Goal: Task Accomplishment & Management: Manage account settings

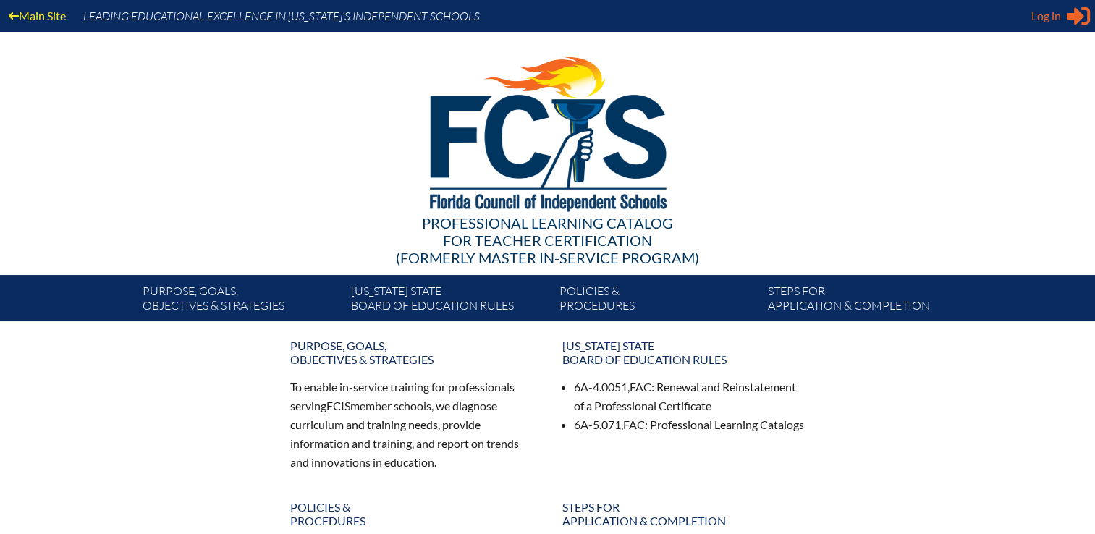
type input "[EMAIL_ADDRESS][DOMAIN_NAME]"
click at [1062, 14] on div "Log in Close Sign in or register" at bounding box center [1060, 15] width 59 height 23
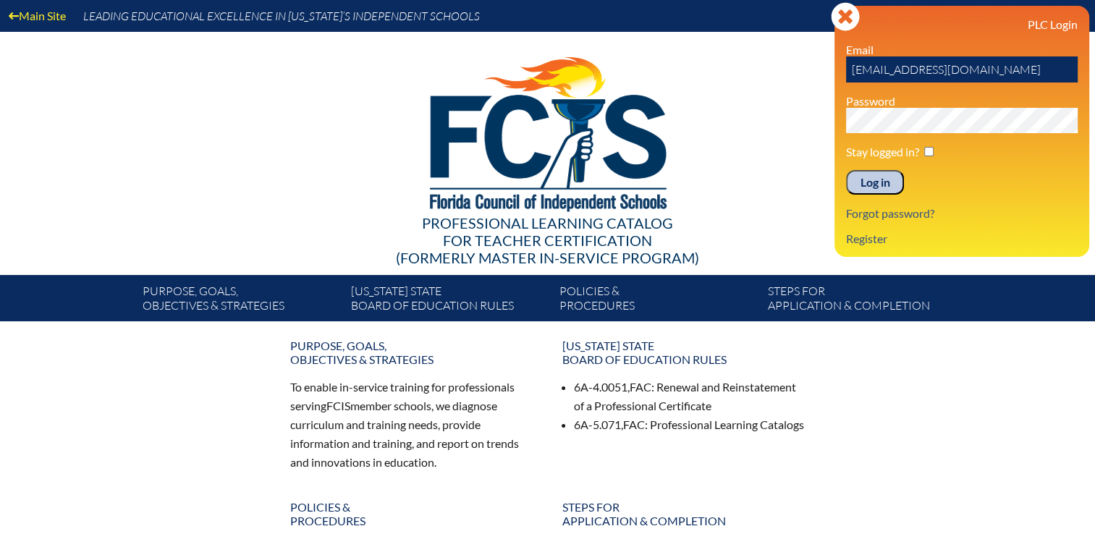
click at [876, 177] on input "Log in" at bounding box center [875, 182] width 58 height 25
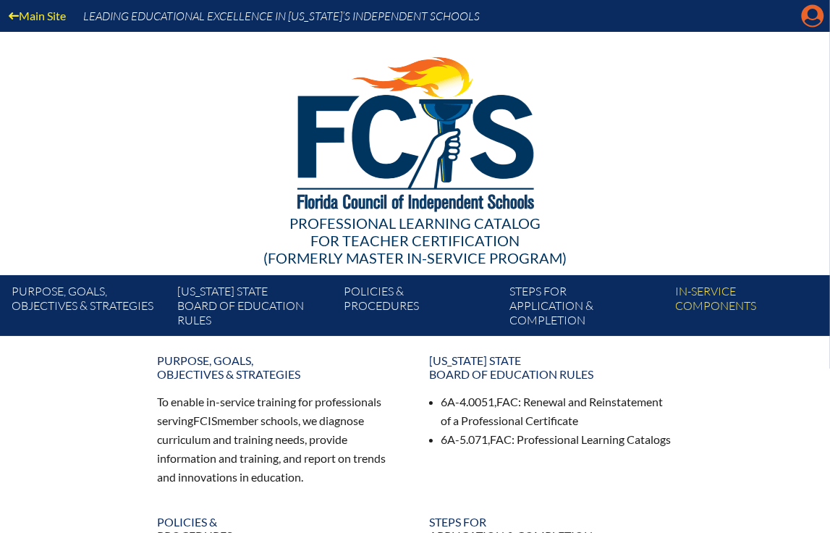
click at [814, 20] on icon at bounding box center [813, 16] width 22 height 22
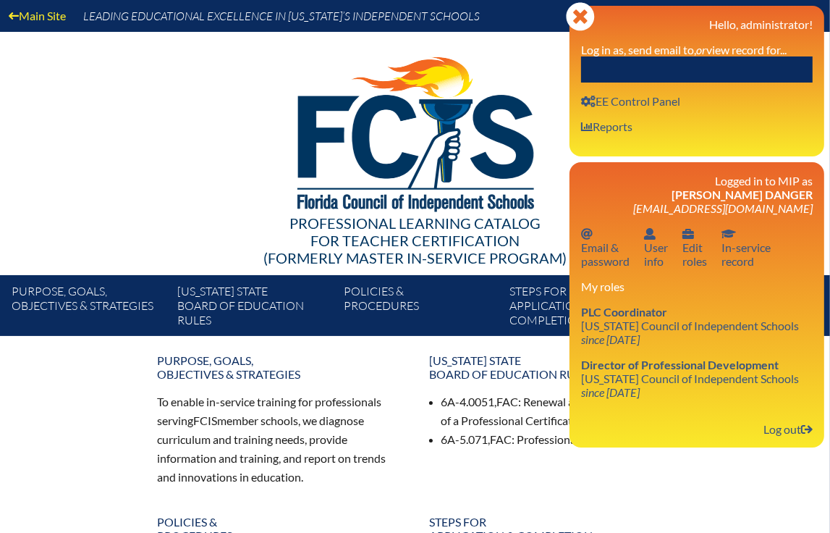
click at [750, 86] on div "Close Manage Account Hello, administrator! Log in as, send email to, or view re…" at bounding box center [696, 81] width 255 height 150
click at [753, 69] on input "text" at bounding box center [697, 69] width 232 height 26
paste input "[PERSON_NAME]"
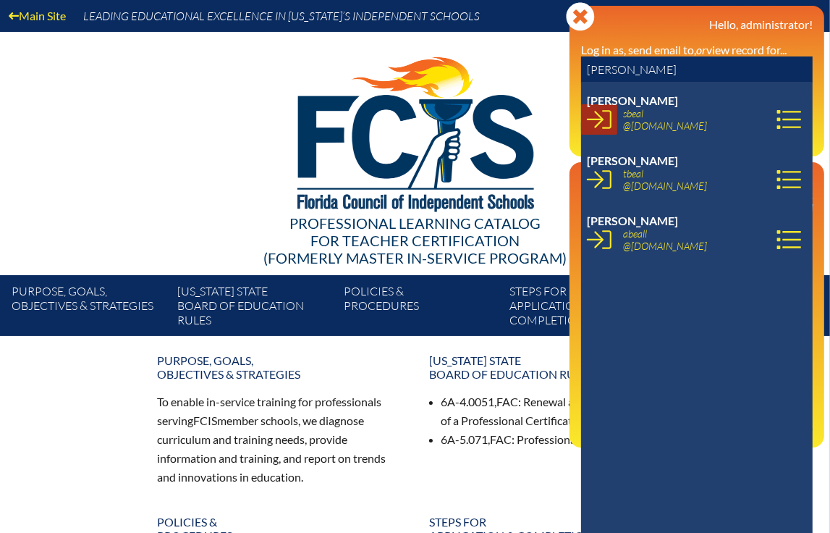
type input "[PERSON_NAME]"
drag, startPoint x: 602, startPoint y: 125, endPoint x: 636, endPoint y: 83, distance: 54.0
click at [603, 124] on icon at bounding box center [599, 119] width 25 height 25
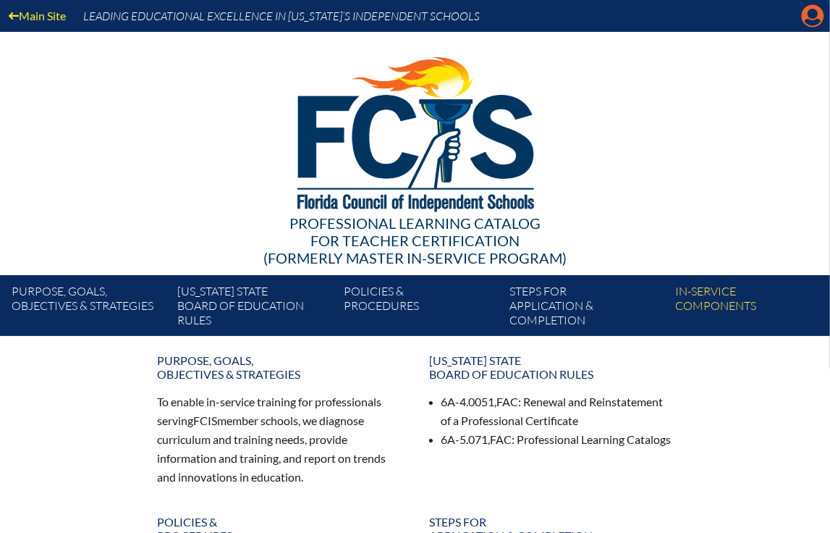
click at [807, 14] on icon at bounding box center [813, 16] width 22 height 22
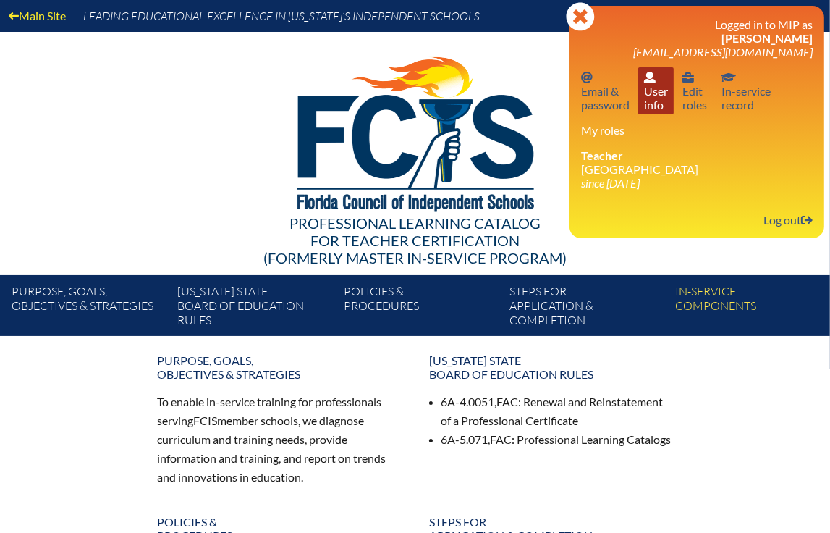
click at [663, 104] on link "User info User info" at bounding box center [655, 90] width 35 height 47
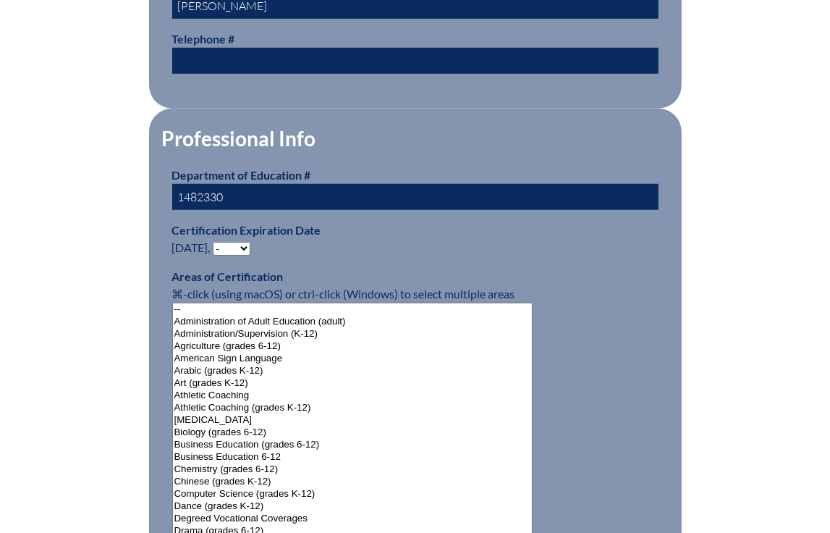
scroll to position [941, 0]
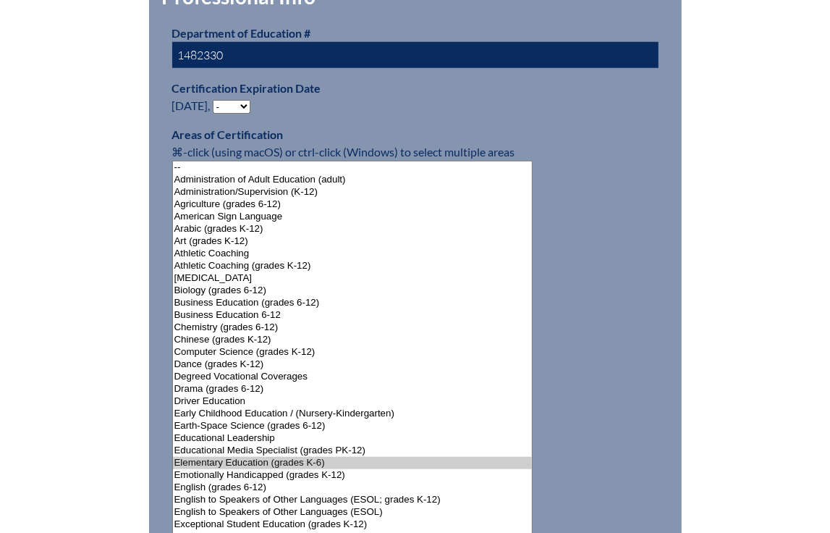
click at [231, 100] on select "- 2031 2030 2029 2028 2027 2026 2025 2024 2023 2022 2021 2020 2019 2018 2017 20…" at bounding box center [232, 107] width 38 height 14
select select "2027"
click at [216, 100] on select "- 2031 2030 2029 2028 2027 2026 2025 2024 2023 2022 2021 2020 2019 2018 2017 20…" at bounding box center [232, 107] width 38 height 14
click at [59, 220] on div "User Info Please enter your name as it appears on your Department of Education …" at bounding box center [415, 404] width 813 height 1927
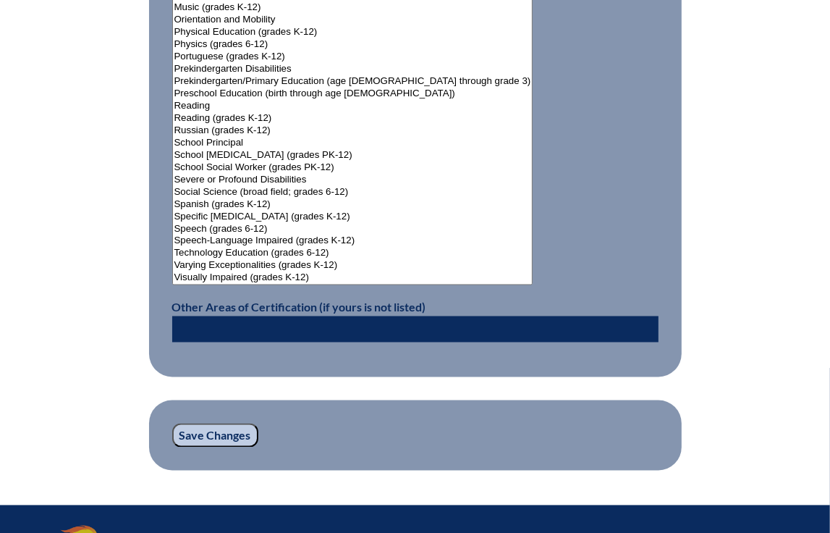
scroll to position [1954, 0]
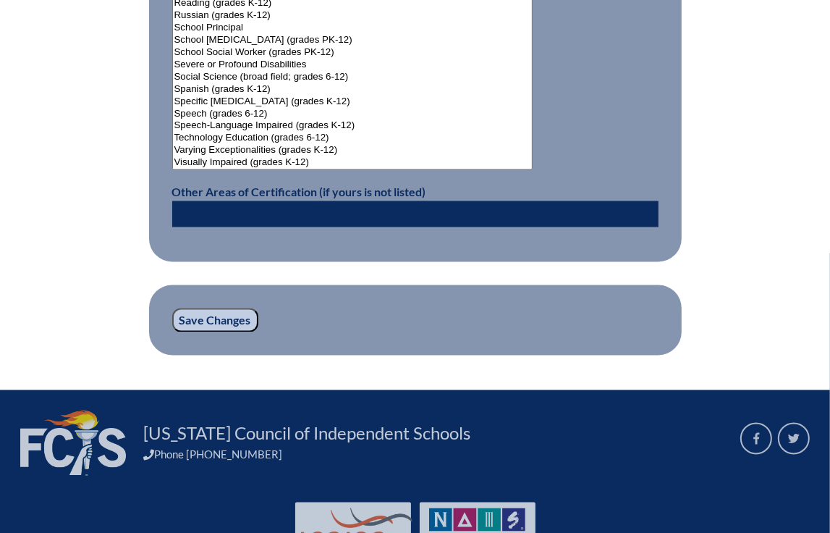
click at [224, 313] on input "Save Changes" at bounding box center [215, 320] width 86 height 25
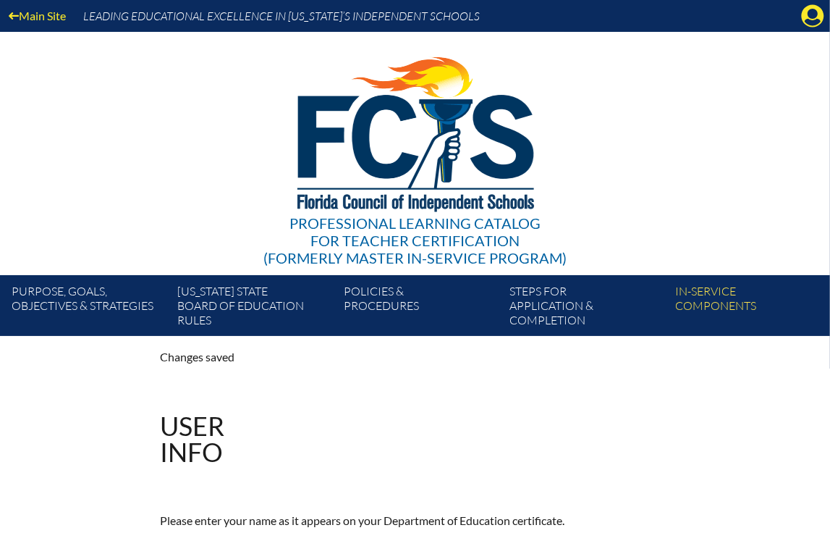
click at [80, 210] on div "Professional Learning Catalog for Teacher Certification (formerly Master In-ser…" at bounding box center [415, 153] width 830 height 243
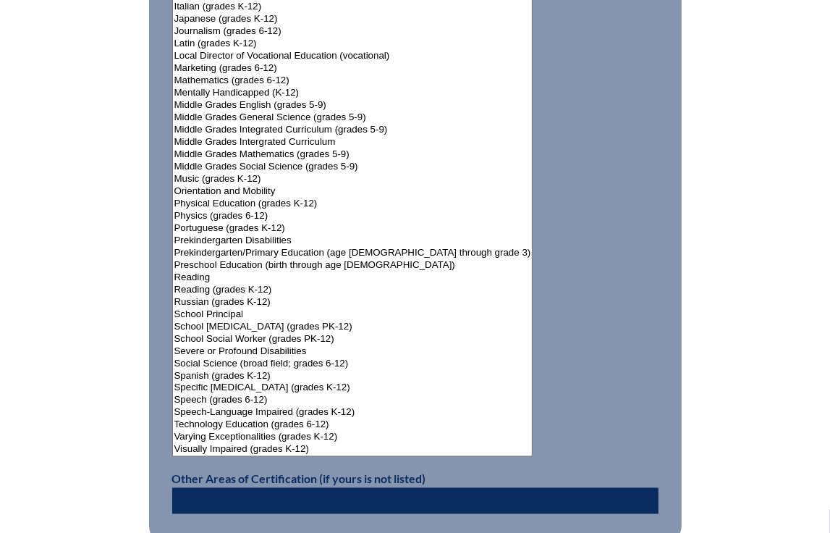
scroll to position [1881, 0]
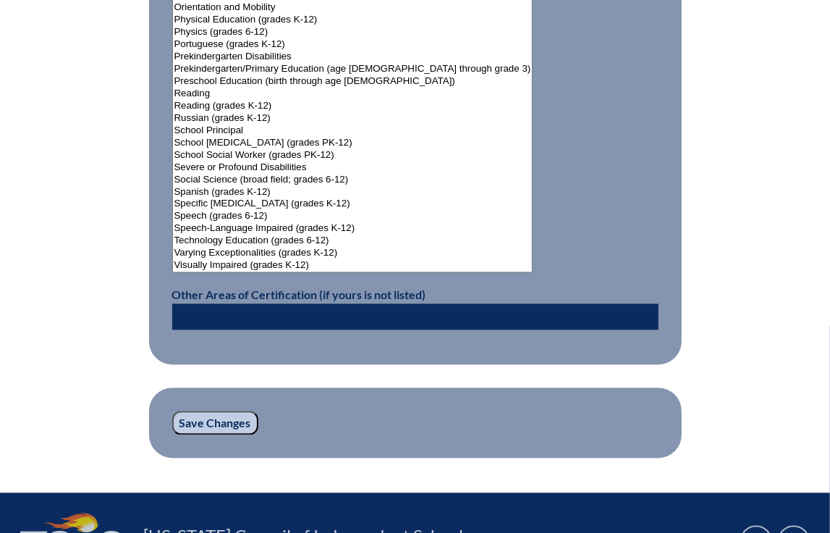
click at [286, 304] on input "text" at bounding box center [415, 317] width 486 height 26
paste input "Preschool Education"
type input "Preschool Education"
click at [231, 416] on input "Save Changes" at bounding box center [215, 423] width 86 height 25
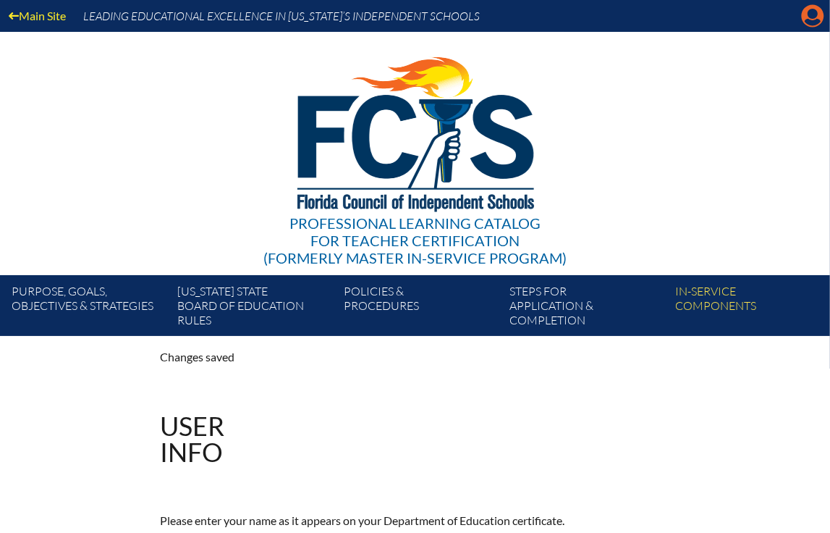
click at [811, 20] on icon at bounding box center [813, 16] width 22 height 22
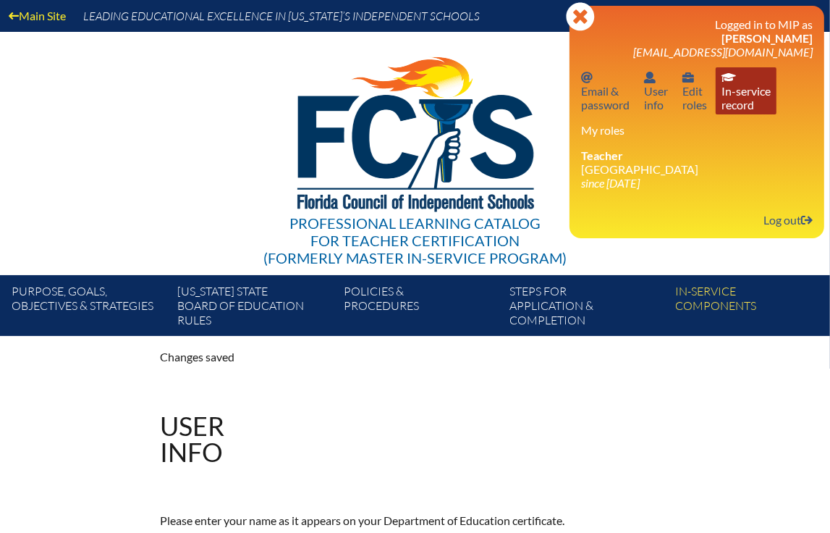
click at [742, 96] on link "In-service record In-service record" at bounding box center [746, 90] width 61 height 47
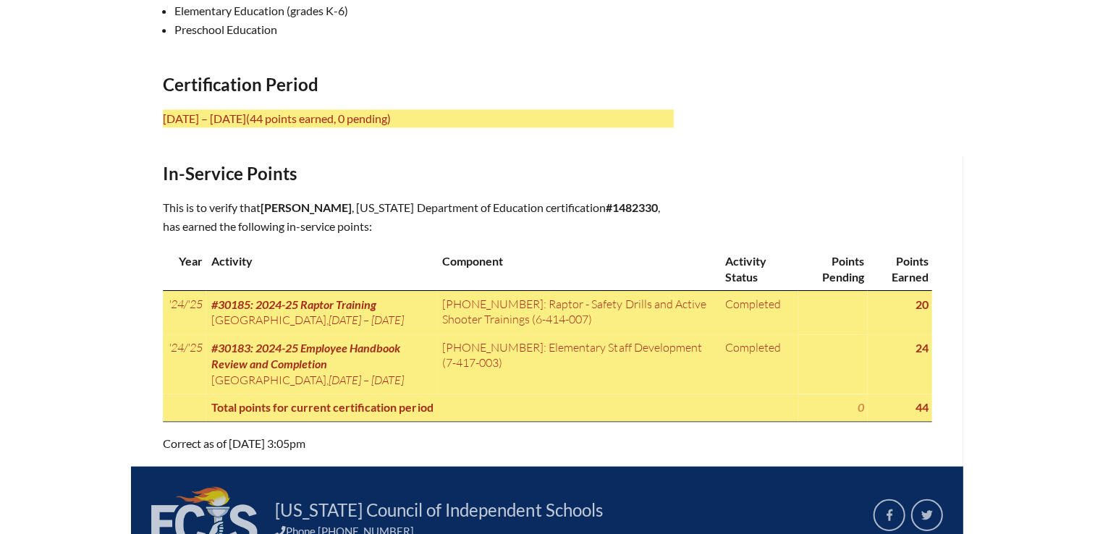
scroll to position [579, 0]
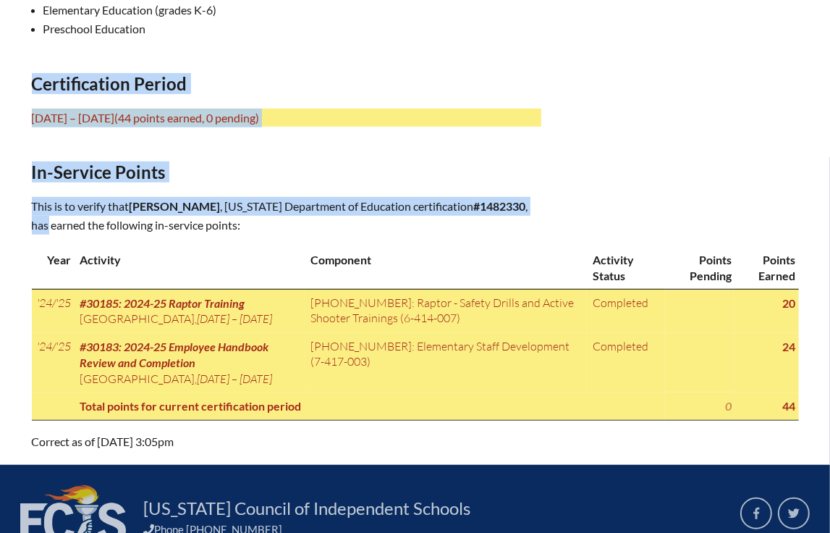
drag, startPoint x: 521, startPoint y: 202, endPoint x: 23, endPoint y: 81, distance: 512.2
click at [23, 81] on div "In-service record Sydney Beal Areas of Certification Elementary Education (grad…" at bounding box center [415, 126] width 813 height 647
copy div "Certification Period July 1, 2022 – June 30, 2027 (44 points earned, 0 pending)…"
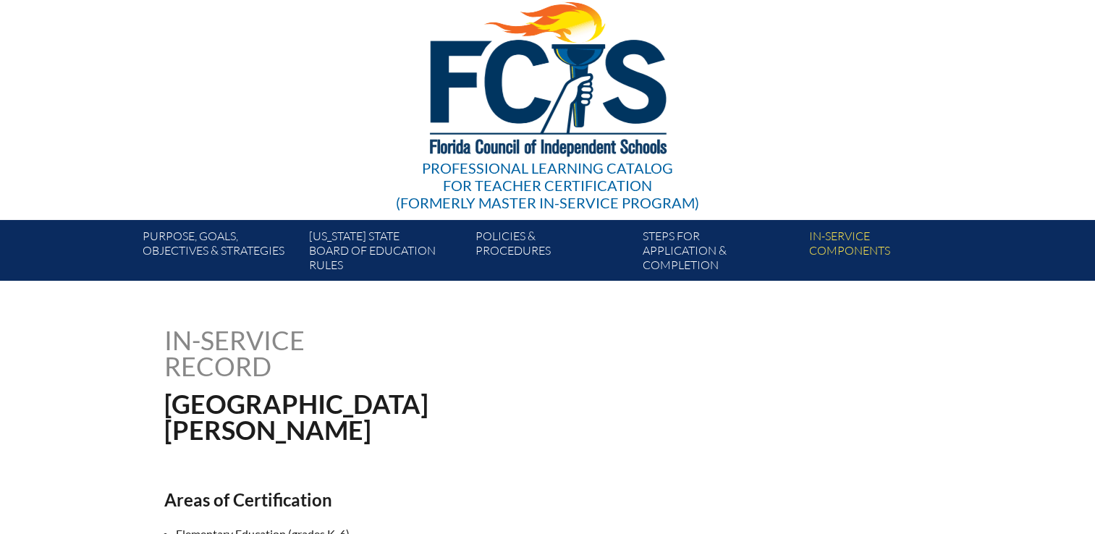
scroll to position [0, 0]
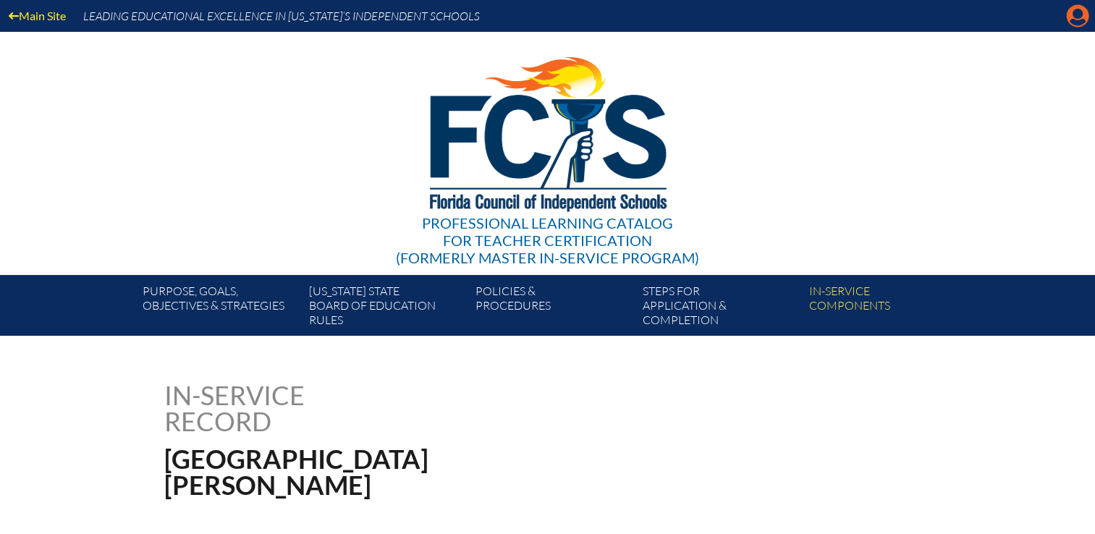
click at [829, 19] on icon at bounding box center [1077, 16] width 22 height 22
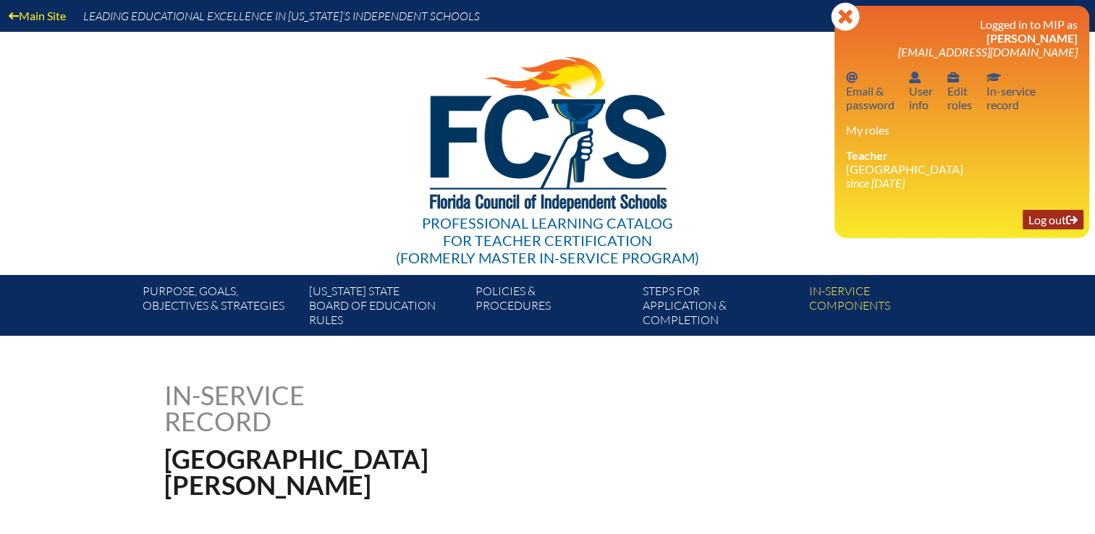
click at [829, 218] on link "Log out Log out" at bounding box center [1052, 220] width 61 height 20
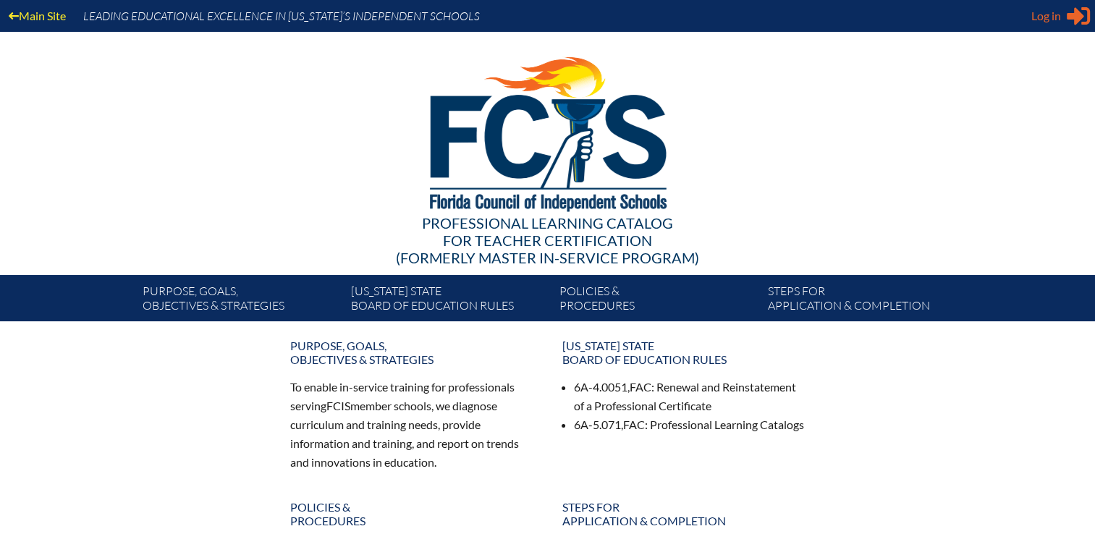
type input "[EMAIL_ADDRESS][DOMAIN_NAME]"
click at [1048, 23] on span "Log in" at bounding box center [1046, 15] width 30 height 17
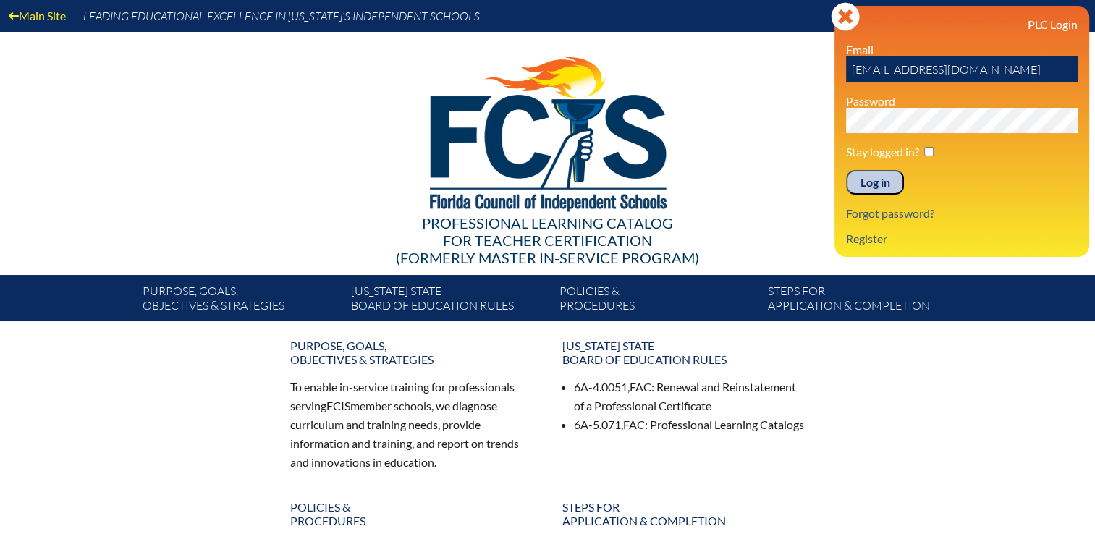
click at [875, 178] on input "Log in" at bounding box center [875, 182] width 58 height 25
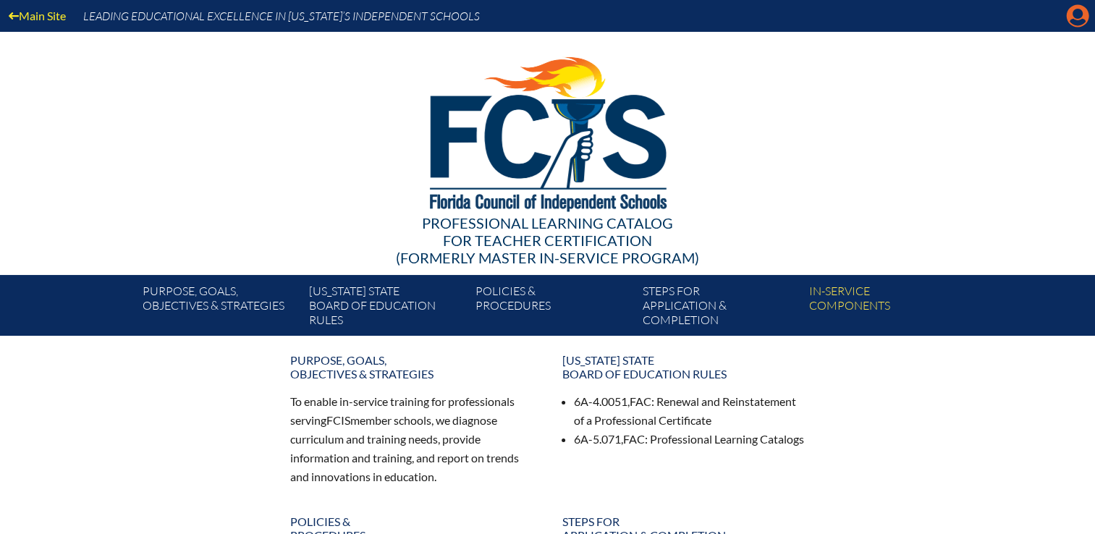
click at [1082, 20] on icon "Manage Account" at bounding box center [1077, 15] width 23 height 23
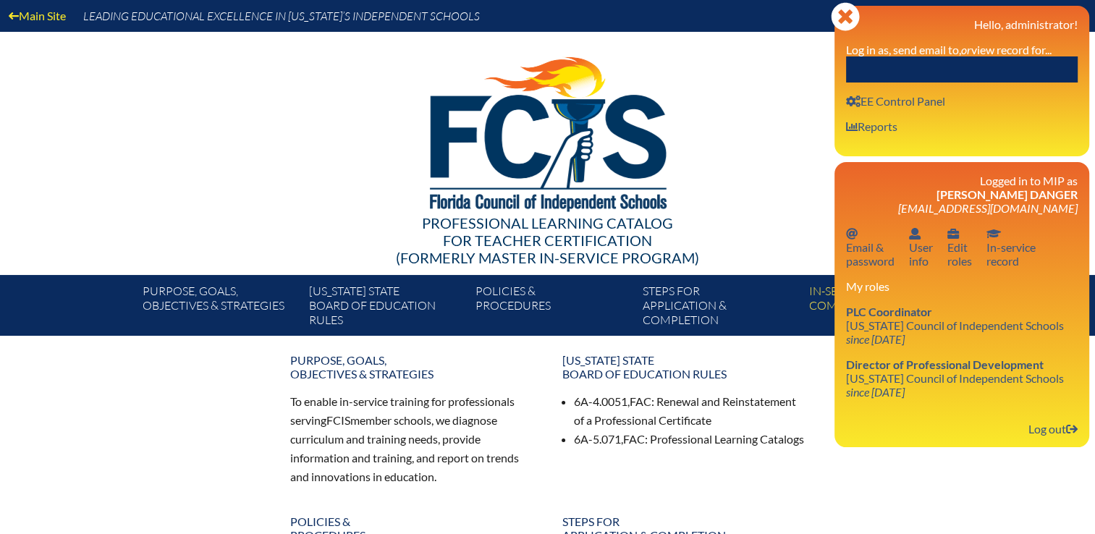
click at [1037, 52] on label "Log in as, send email to, or view record for..." at bounding box center [948, 50] width 205 height 14
click at [1022, 62] on input "text" at bounding box center [962, 69] width 232 height 26
paste input "Jadie Lahay"
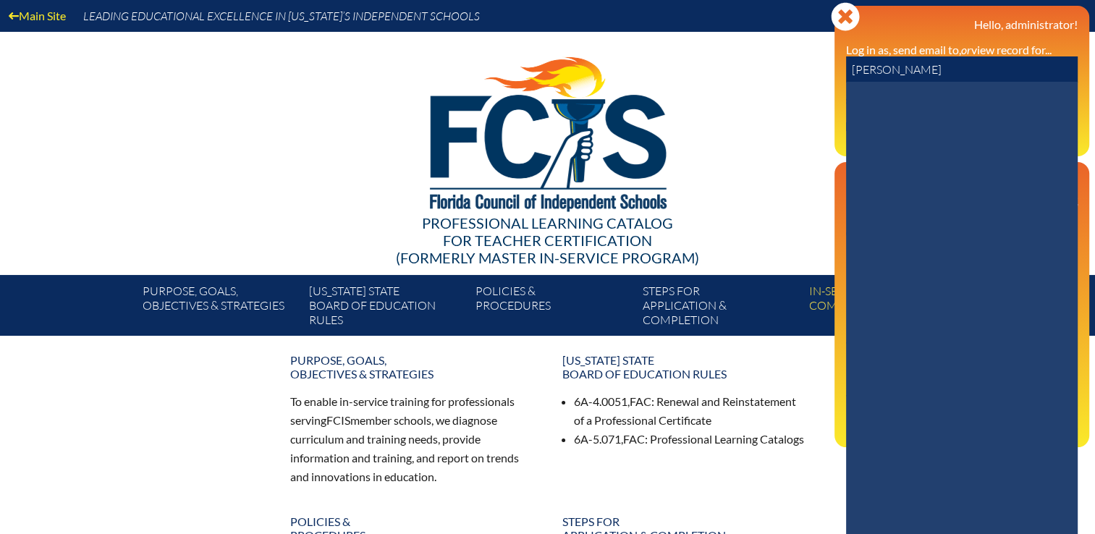
drag, startPoint x: 878, startPoint y: 69, endPoint x: 828, endPoint y: 71, distance: 49.2
click at [828, 71] on div "Main Site Leading Educational Excellence in Florida’s Independent Schools Profe…" at bounding box center [547, 168] width 1095 height 336
type input "Lahay"
click at [868, 124] on icon at bounding box center [864, 119] width 25 height 25
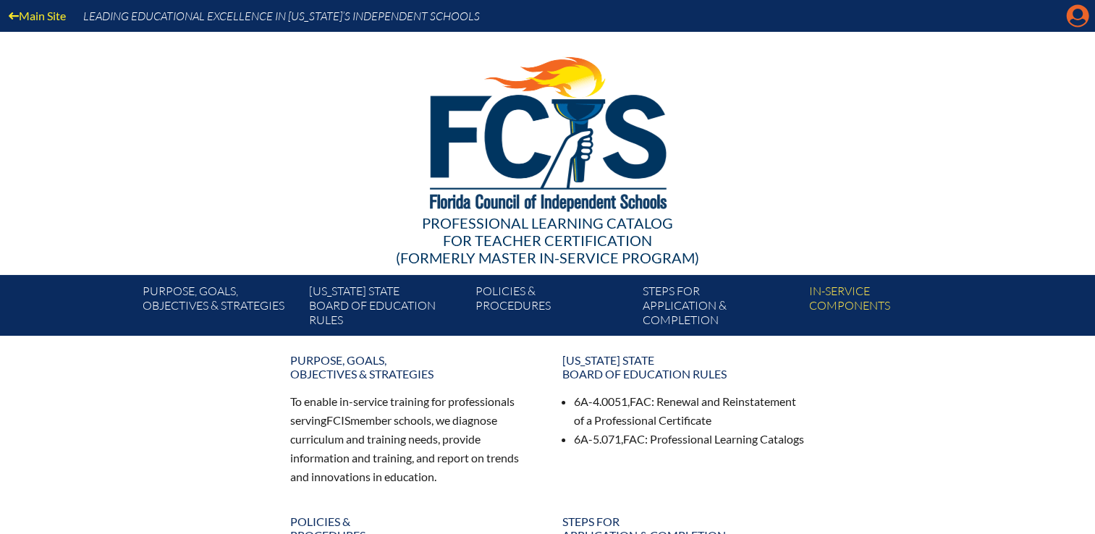
click at [1079, 19] on icon at bounding box center [1077, 16] width 22 height 22
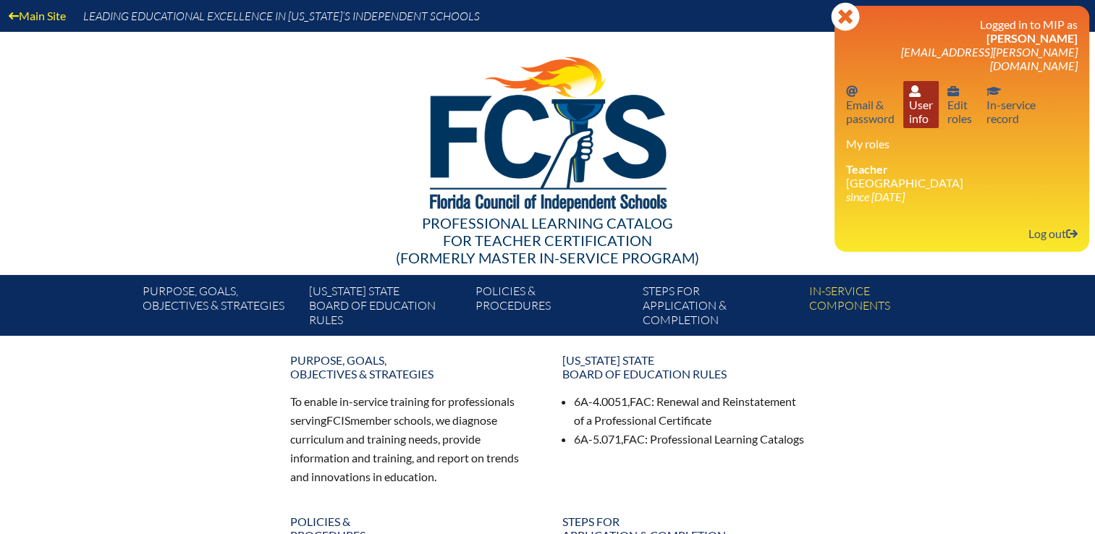
click at [928, 109] on link "User info User info" at bounding box center [920, 104] width 35 height 47
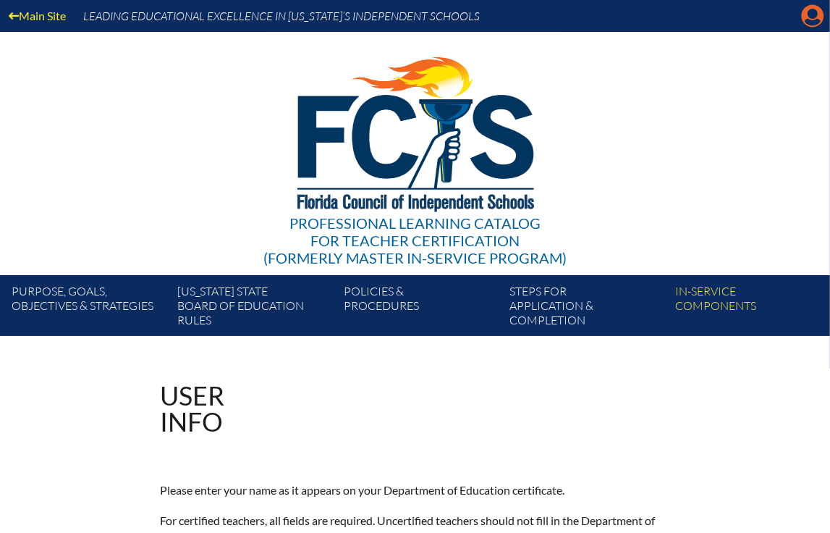
click at [806, 12] on icon at bounding box center [813, 16] width 22 height 22
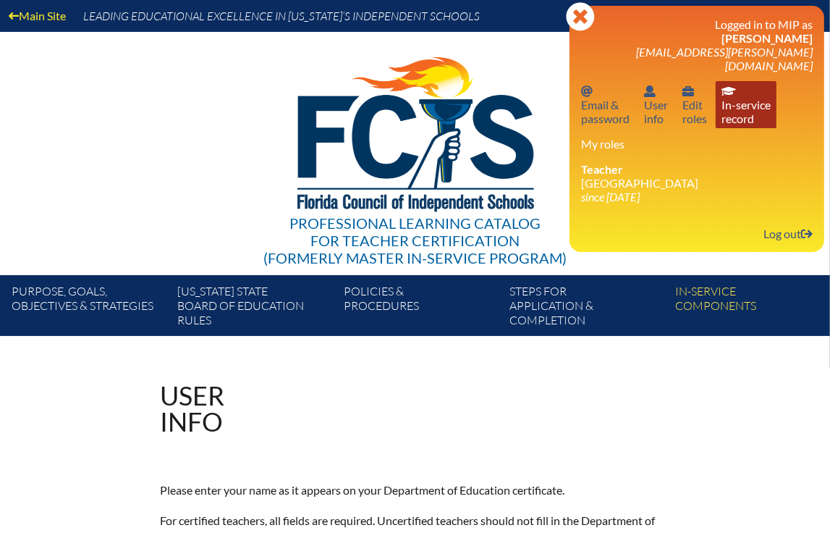
click at [749, 106] on link "In-service record In-service record" at bounding box center [746, 104] width 61 height 47
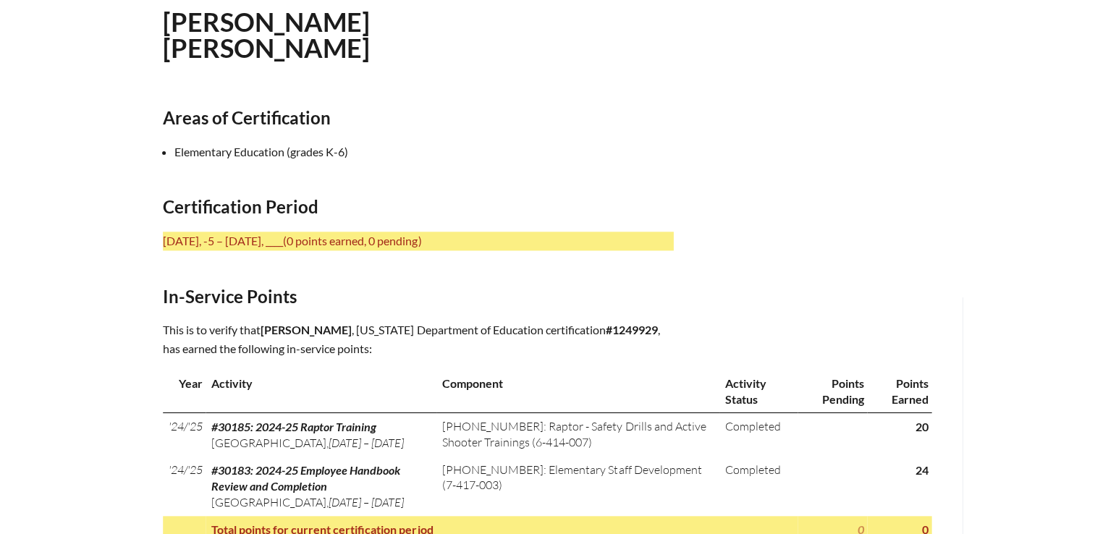
scroll to position [506, 0]
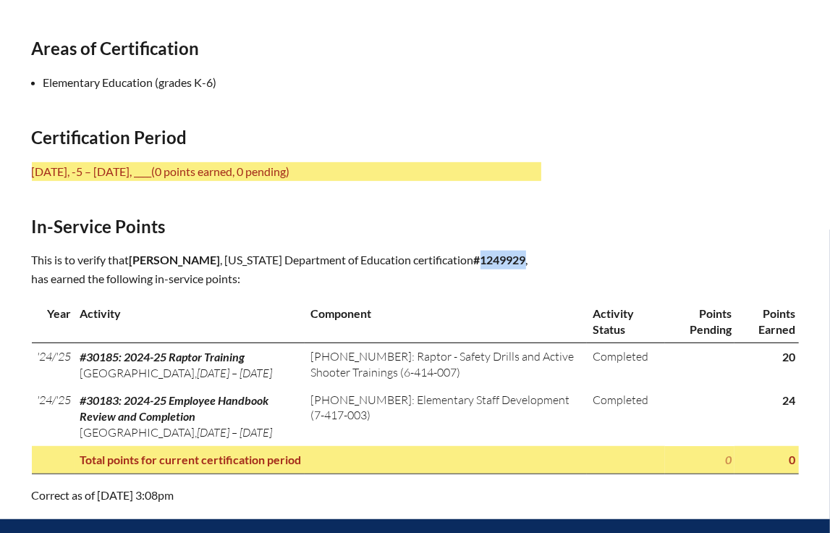
drag, startPoint x: 498, startPoint y: 253, endPoint x: 450, endPoint y: 257, distance: 47.9
click at [474, 257] on b "#1249929" at bounding box center [500, 260] width 52 height 14
copy b "1249929"
drag, startPoint x: 135, startPoint y: 97, endPoint x: 260, endPoint y: 39, distance: 137.2
click at [135, 97] on div "In-service record Jadie Lahay Areas of Certification Elementary Education (grad…" at bounding box center [415, 190] width 767 height 629
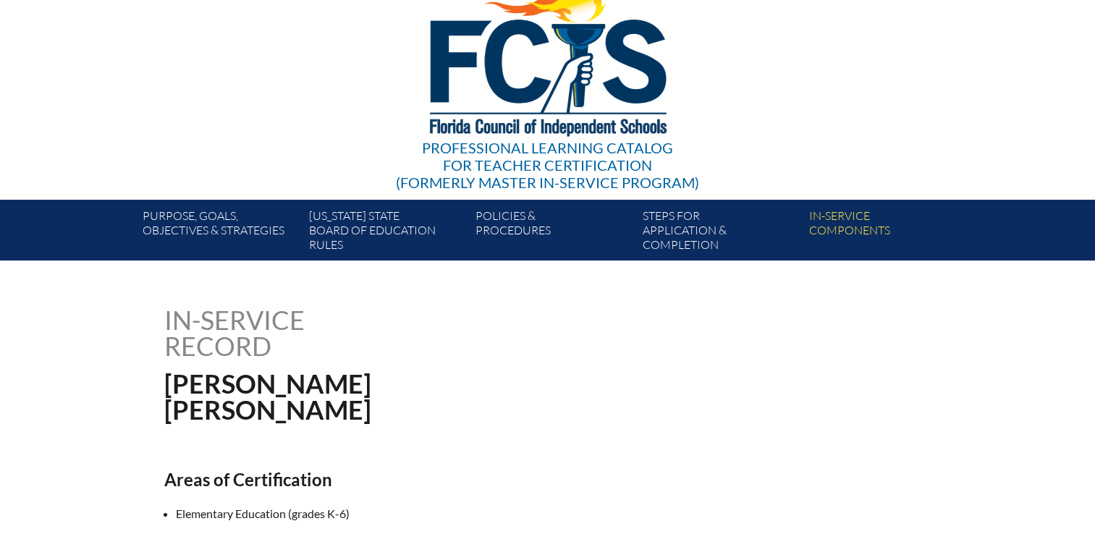
scroll to position [0, 0]
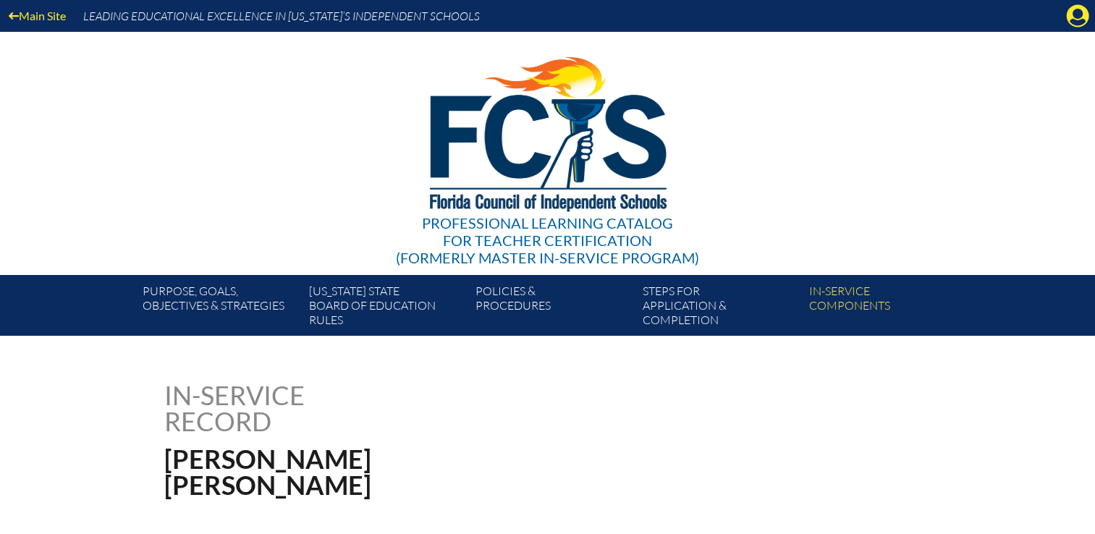
click at [829, 11] on div "Main Site Leading Educational Excellence in Florida’s Independent Schools" at bounding box center [547, 16] width 1095 height 32
click at [829, 15] on div "Main Site Leading Educational Excellence in Florida’s Independent Schools" at bounding box center [547, 16] width 1095 height 32
click at [829, 21] on icon "Manage account" at bounding box center [1077, 15] width 23 height 23
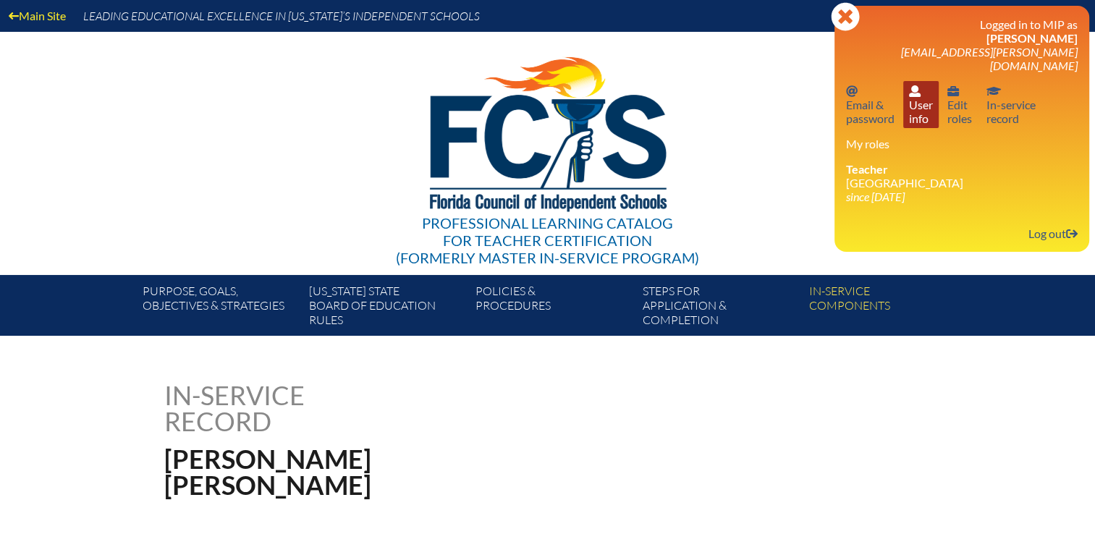
click at [829, 96] on link "User info User info" at bounding box center [920, 104] width 35 height 47
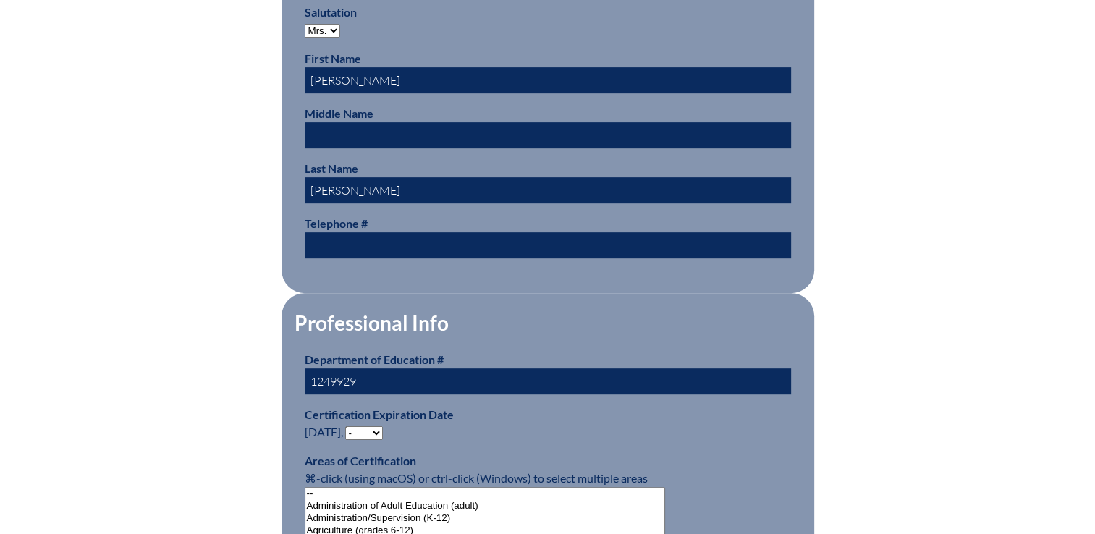
scroll to position [724, 0]
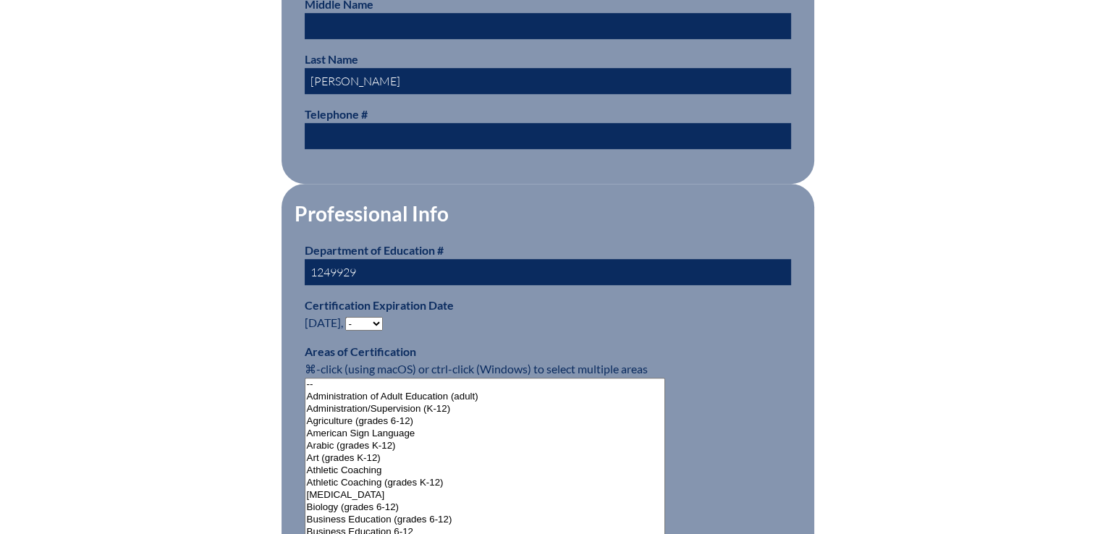
click at [373, 320] on select "- 2031 2030 2029 2028 2027 2026 2025 2024 2023 2022 2021 2020 2019 2018 2017 20…" at bounding box center [364, 324] width 38 height 14
select select "2024"
click at [348, 317] on select "- 2031 2030 2029 2028 2027 2026 2025 2024 2023 2022 2021 2020 2019 2018 2017 20…" at bounding box center [364, 324] width 38 height 14
drag, startPoint x: 276, startPoint y: 160, endPoint x: 266, endPoint y: 176, distance: 18.9
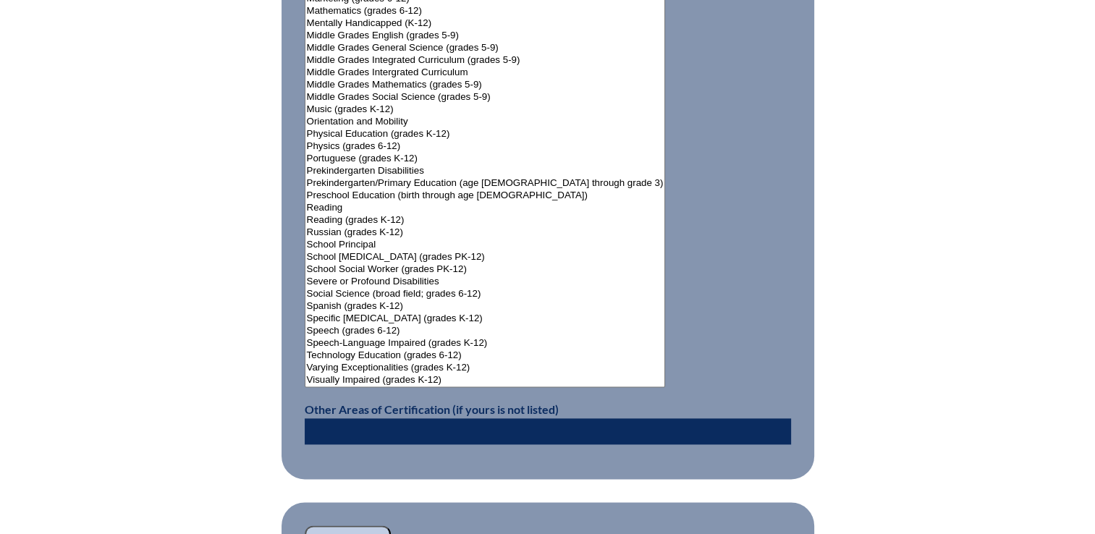
scroll to position [1954, 0]
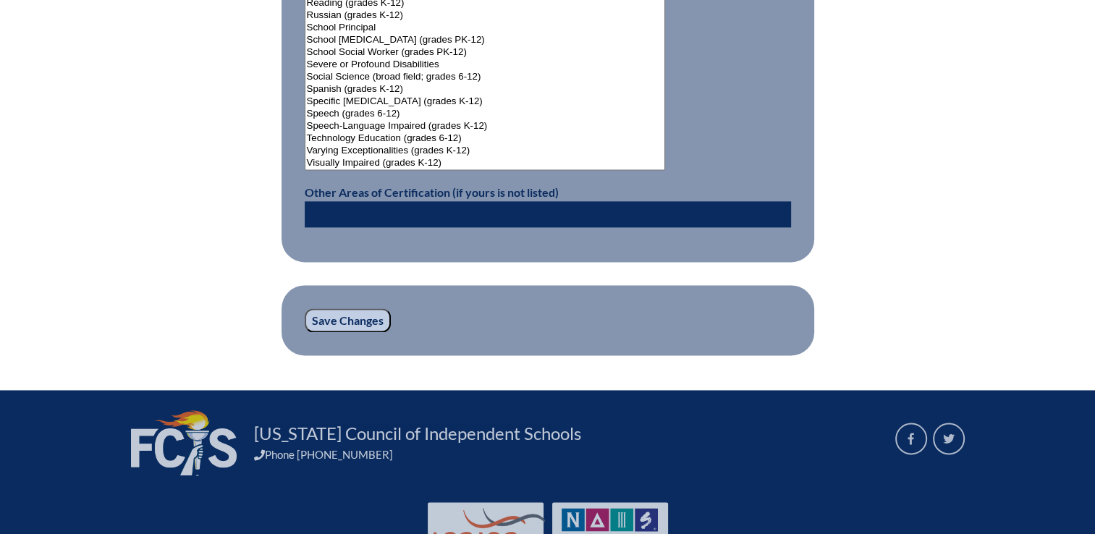
click at [363, 308] on input "Save Changes" at bounding box center [348, 320] width 86 height 25
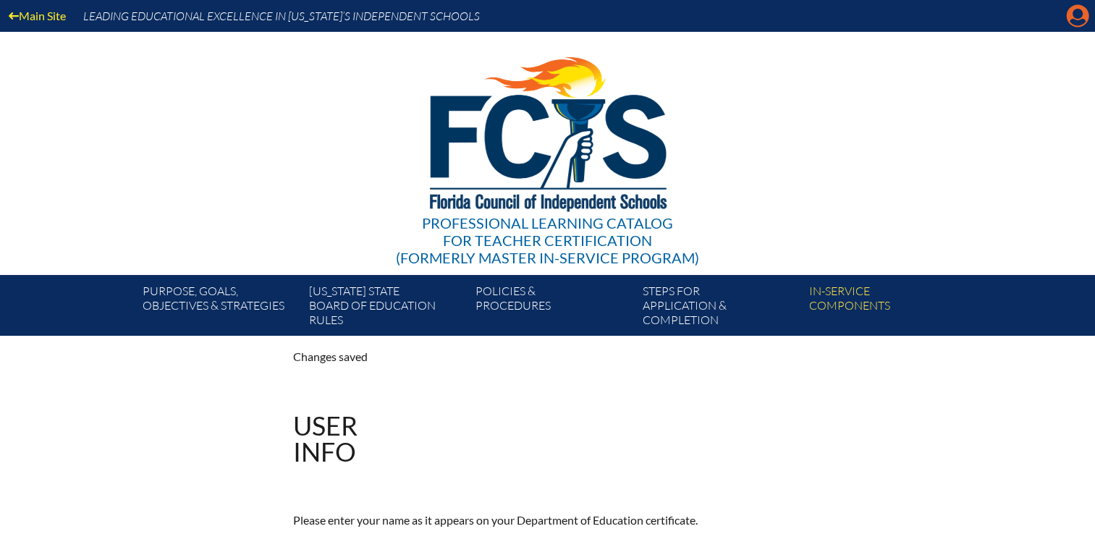
click at [1068, 14] on icon at bounding box center [1077, 16] width 22 height 22
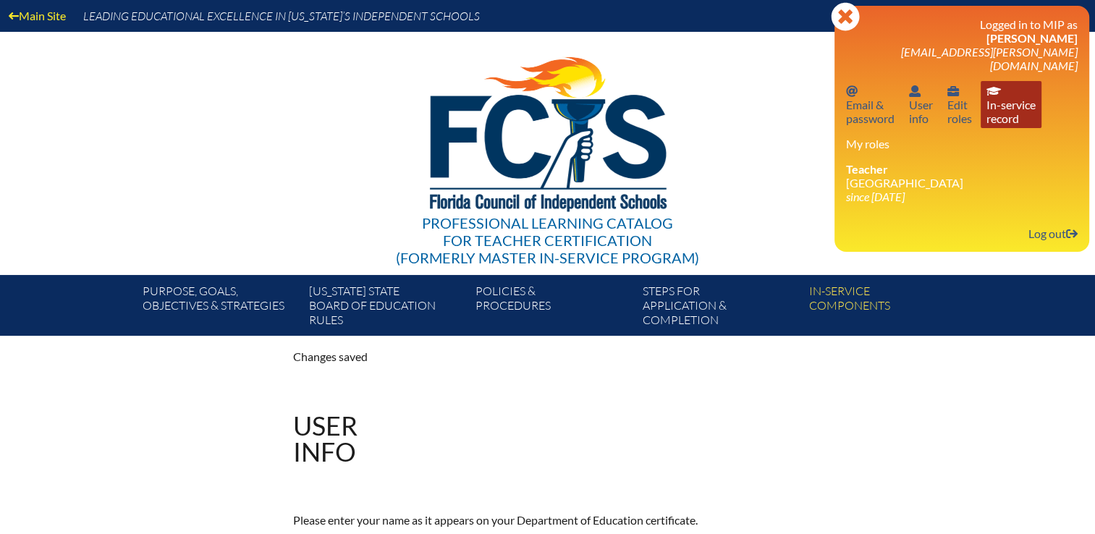
click at [1013, 98] on link "In-service record In-service record" at bounding box center [1010, 104] width 61 height 47
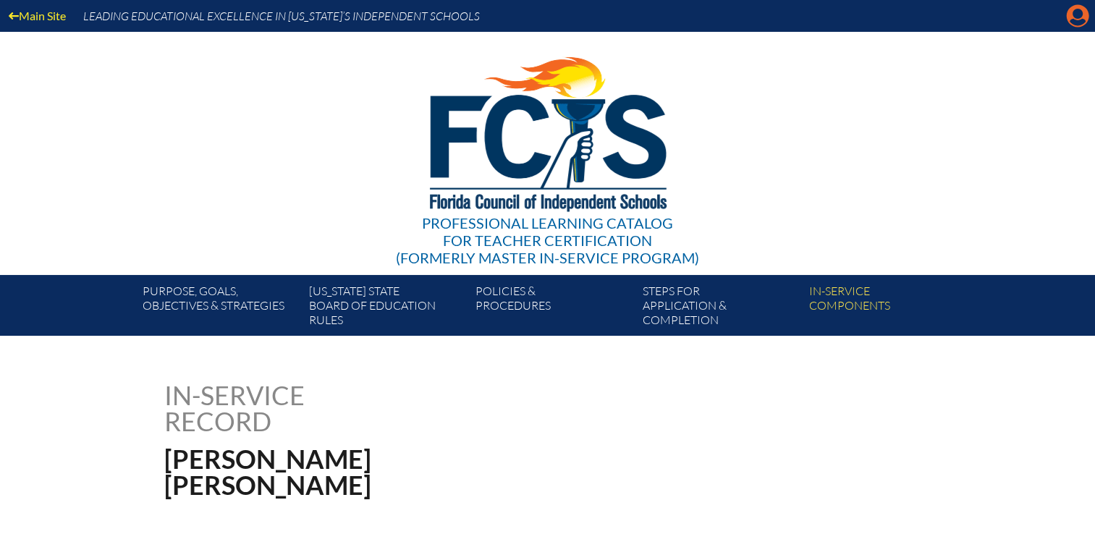
click at [1069, 15] on icon at bounding box center [1077, 16] width 22 height 22
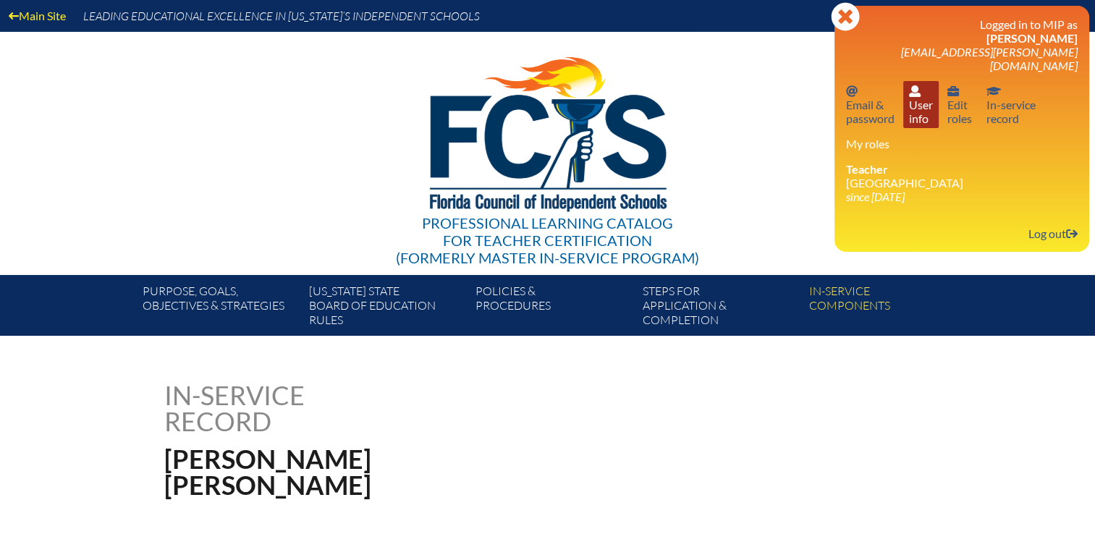
click at [922, 105] on link "User info User info" at bounding box center [920, 104] width 35 height 47
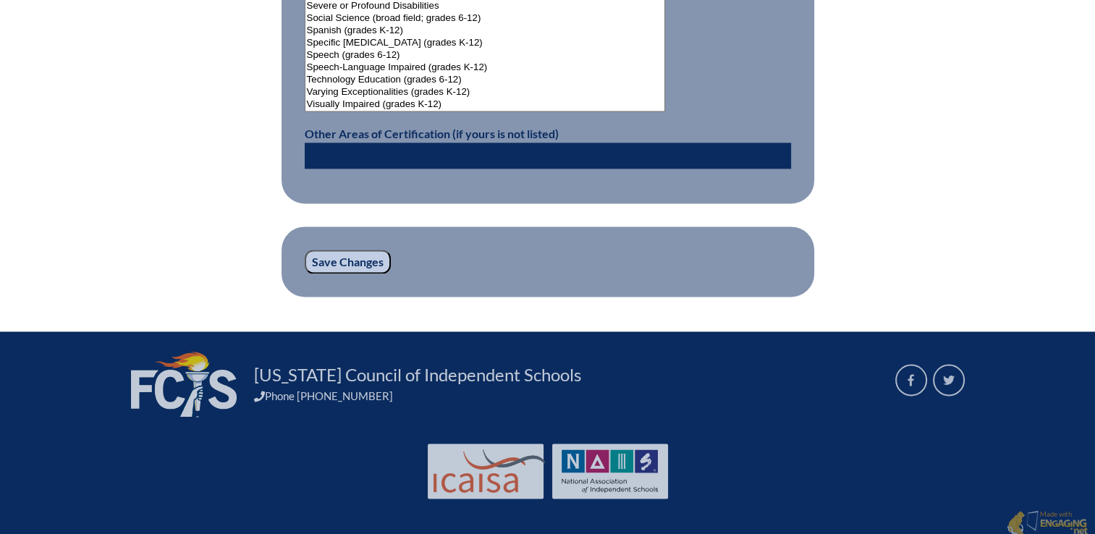
scroll to position [2014, 0]
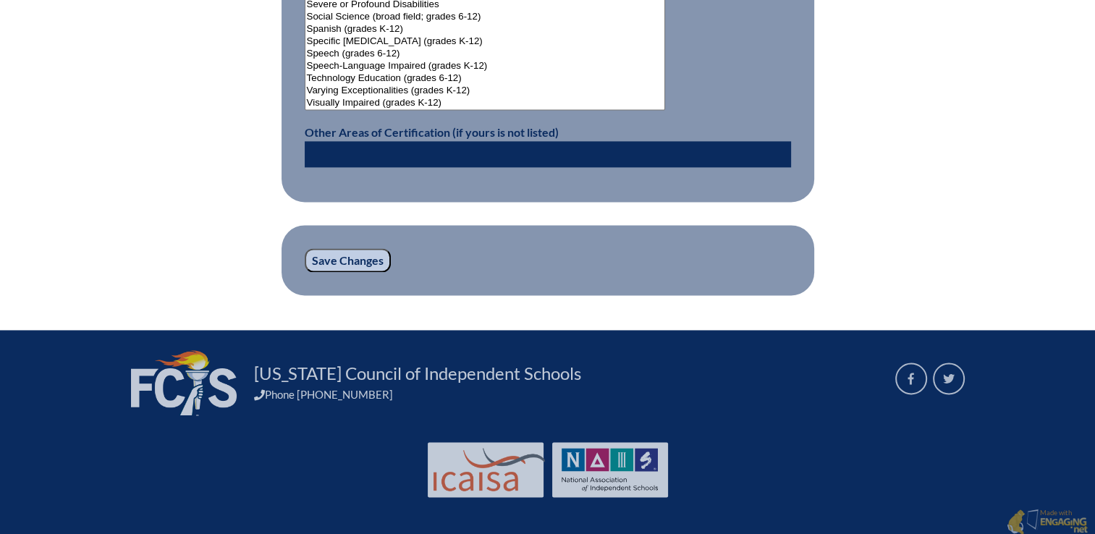
click at [354, 258] on input "Save Changes" at bounding box center [348, 260] width 86 height 25
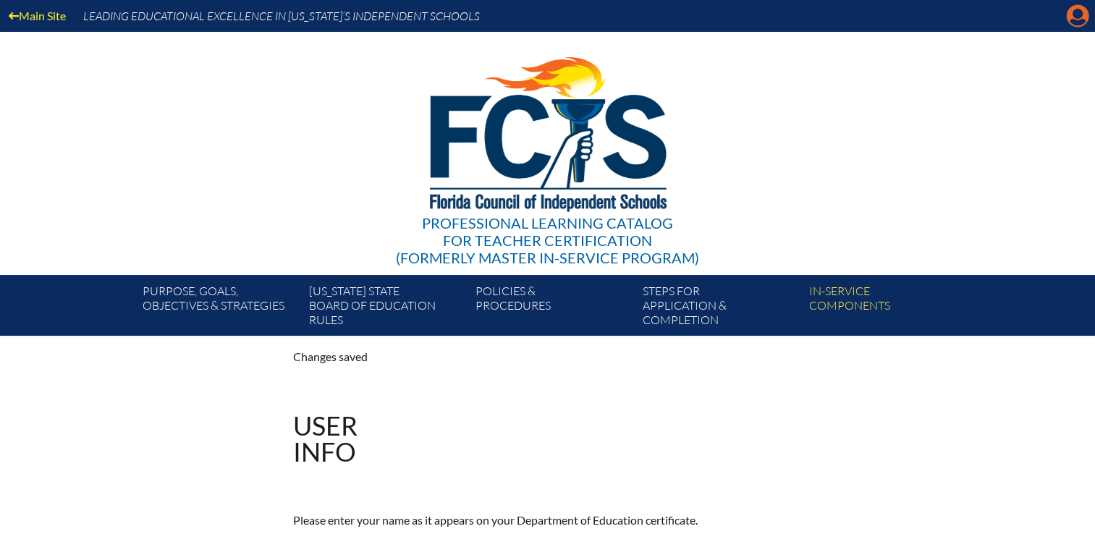
click at [1075, 25] on icon at bounding box center [1077, 16] width 22 height 22
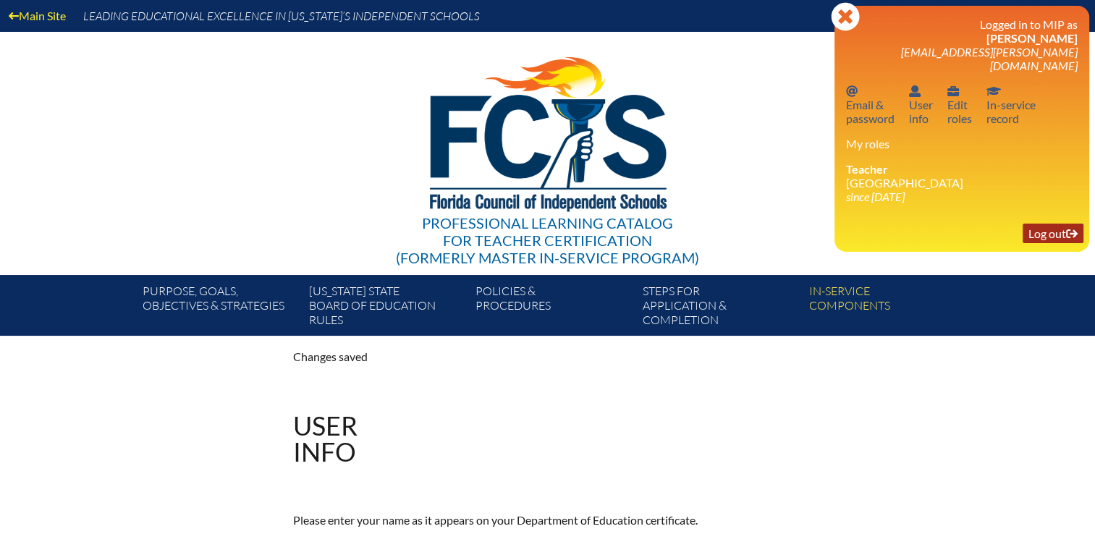
click at [1043, 224] on link "Log out Log out" at bounding box center [1052, 234] width 61 height 20
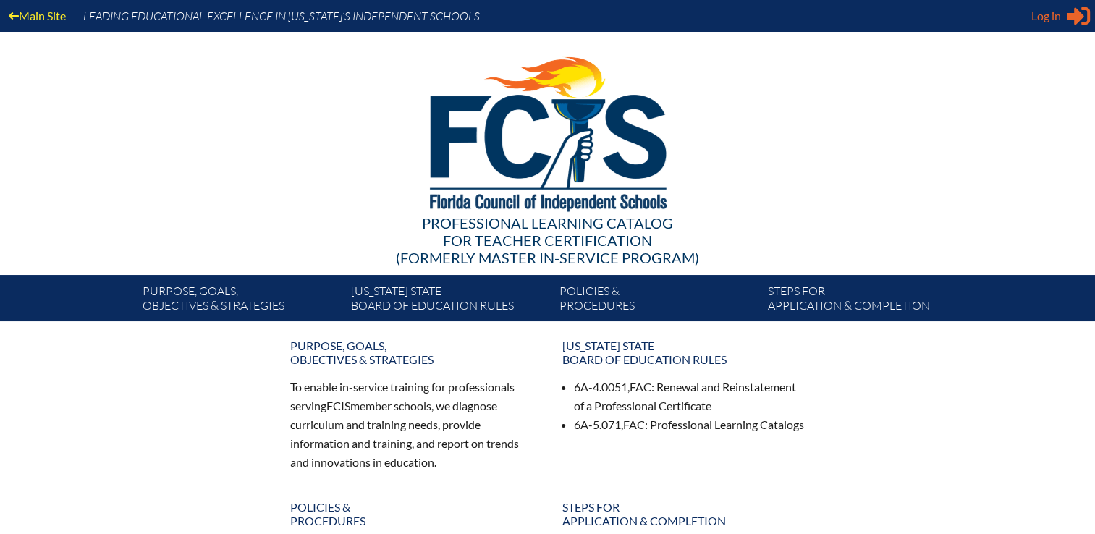
type input "[EMAIL_ADDRESS][DOMAIN_NAME]"
click at [1050, 22] on span "Log in" at bounding box center [1046, 15] width 30 height 17
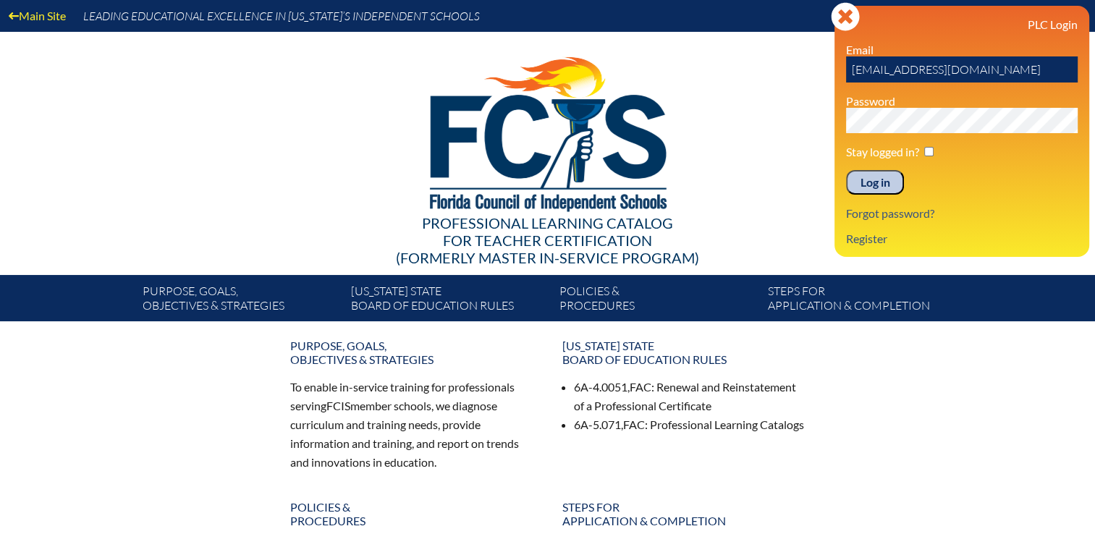
click at [875, 181] on input "Log in" at bounding box center [875, 182] width 58 height 25
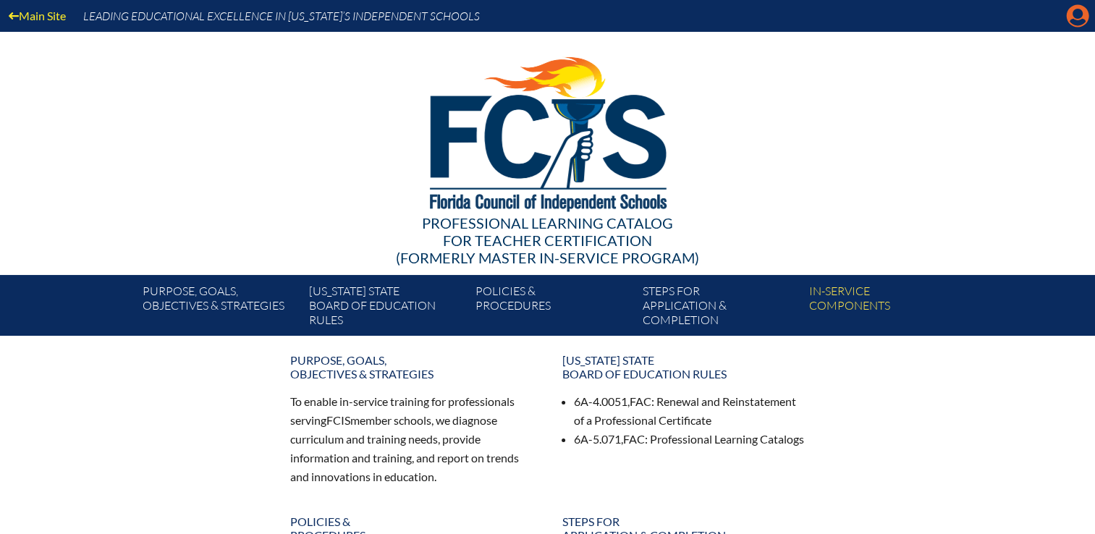
click at [1076, 17] on icon "Manage Account" at bounding box center [1077, 15] width 23 height 23
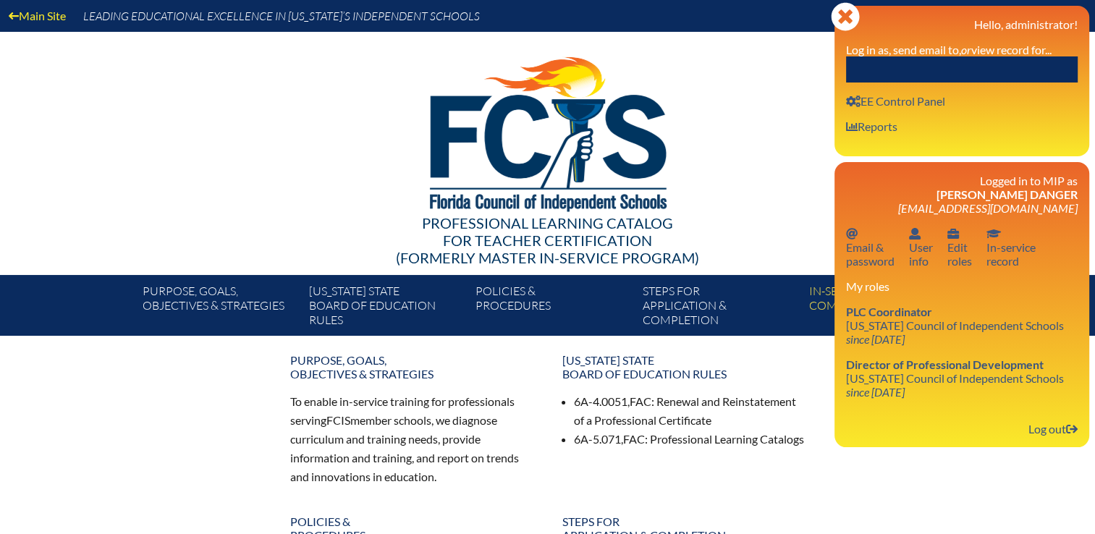
click at [1019, 63] on input "text" at bounding box center [962, 69] width 232 height 26
paste input "[PERSON_NAME]"
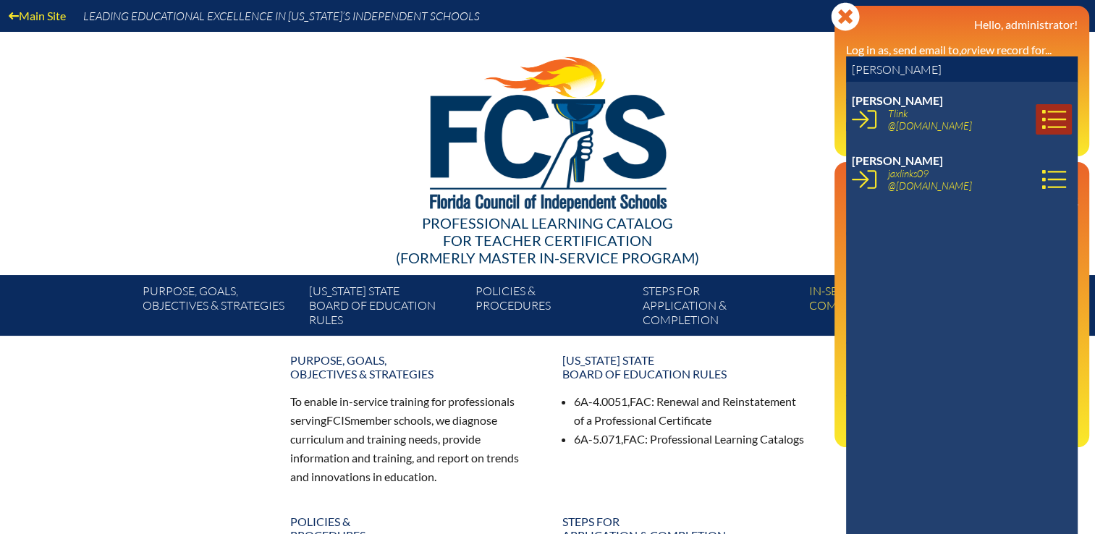
type input "[PERSON_NAME]"
click at [1041, 108] on icon at bounding box center [1053, 119] width 25 height 25
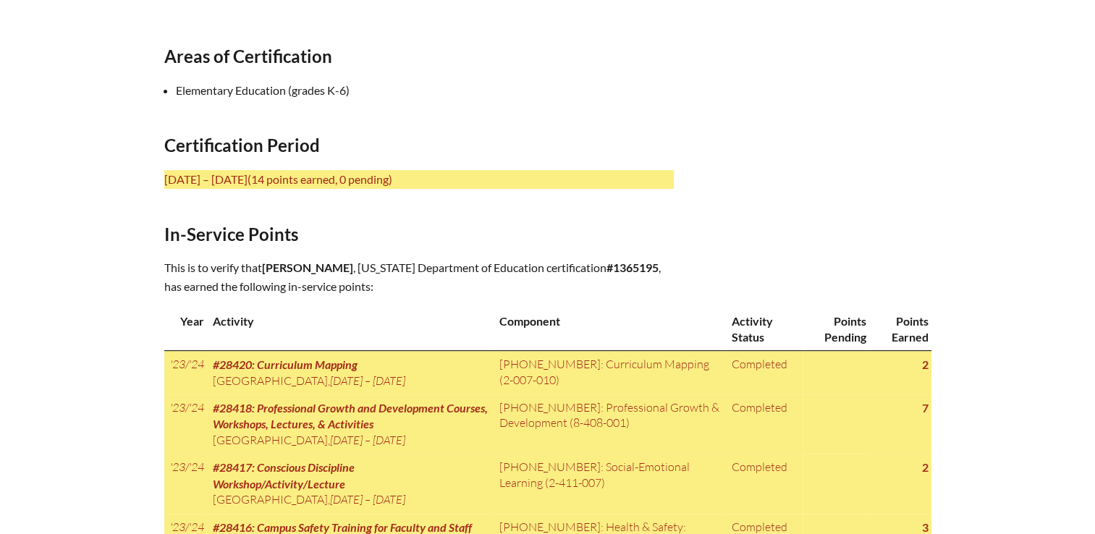
scroll to position [506, 0]
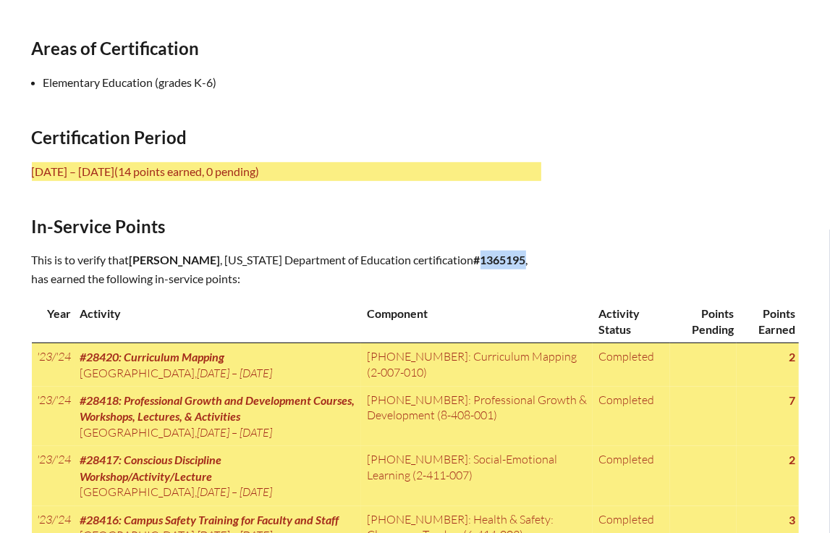
drag, startPoint x: 483, startPoint y: 257, endPoint x: 440, endPoint y: 261, distance: 43.6
click at [474, 261] on b "#1365195" at bounding box center [500, 260] width 52 height 14
copy b "1365195"
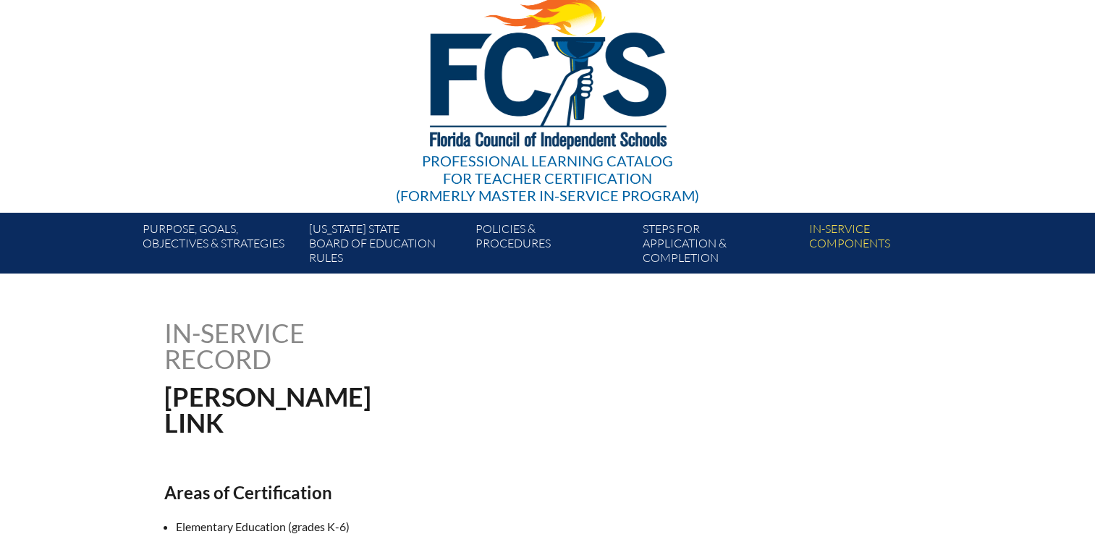
scroll to position [0, 0]
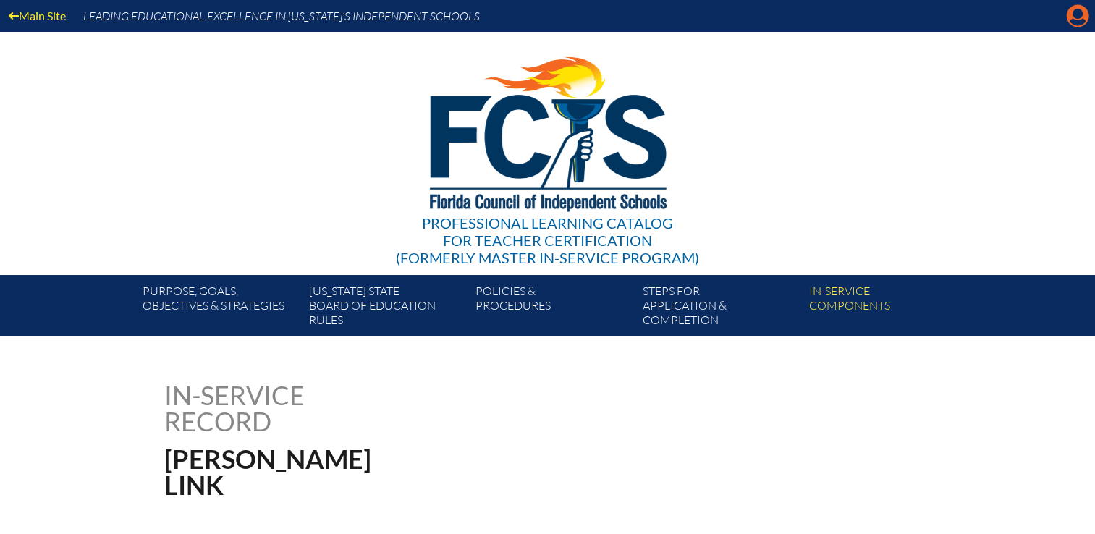
click at [1081, 11] on icon "Manage Account" at bounding box center [1077, 15] width 23 height 23
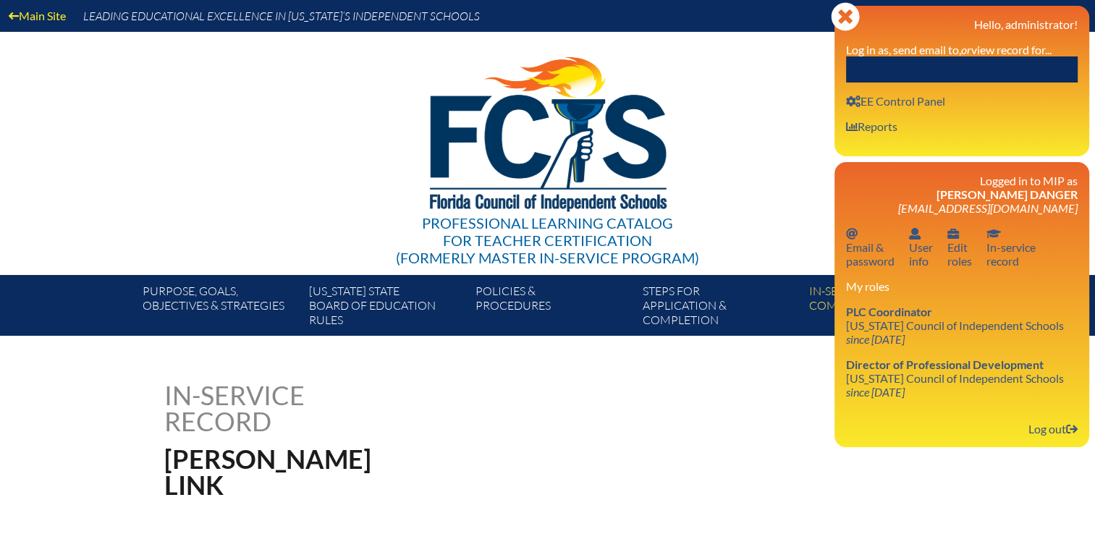
click at [758, 191] on div "Professional Learning Catalog for Teacher Certification (formerly Master In-ser…" at bounding box center [548, 153] width 880 height 243
click at [944, 59] on input "text" at bounding box center [962, 69] width 232 height 26
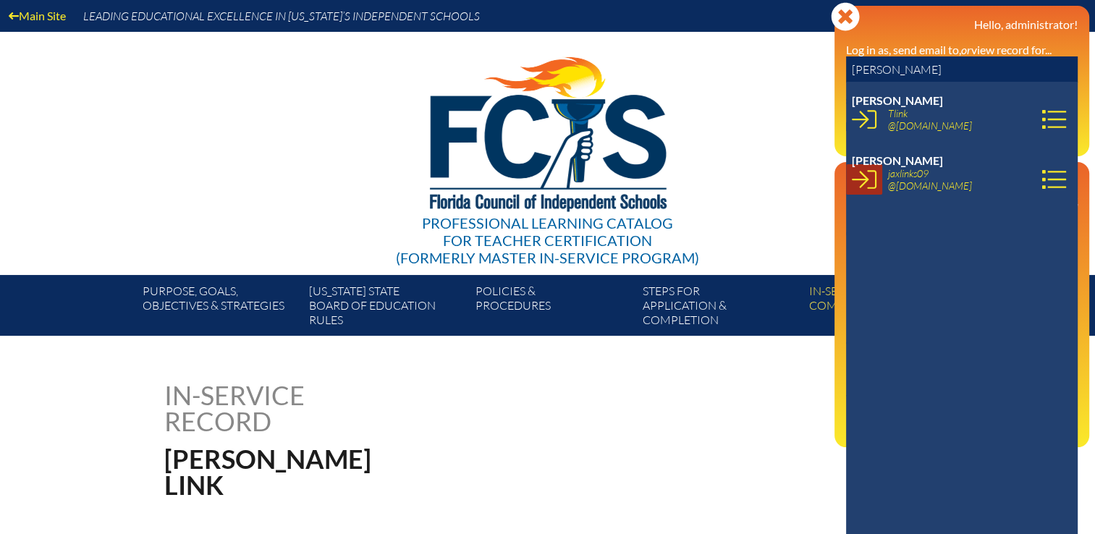
type input "todd link"
click at [868, 188] on icon at bounding box center [864, 180] width 25 height 19
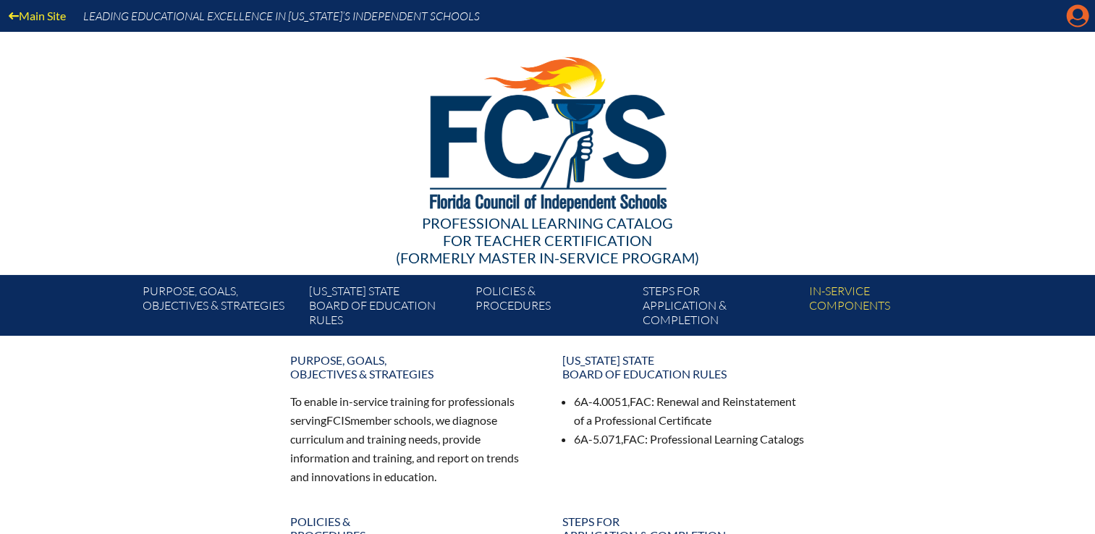
click at [1074, 18] on icon at bounding box center [1077, 16] width 22 height 22
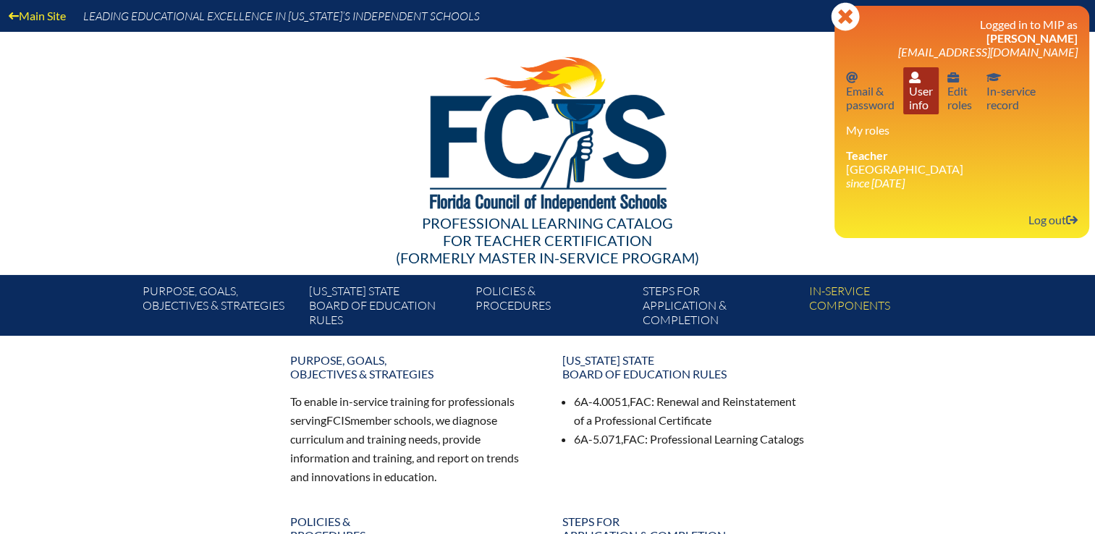
click at [928, 109] on link "User info User info" at bounding box center [920, 90] width 35 height 47
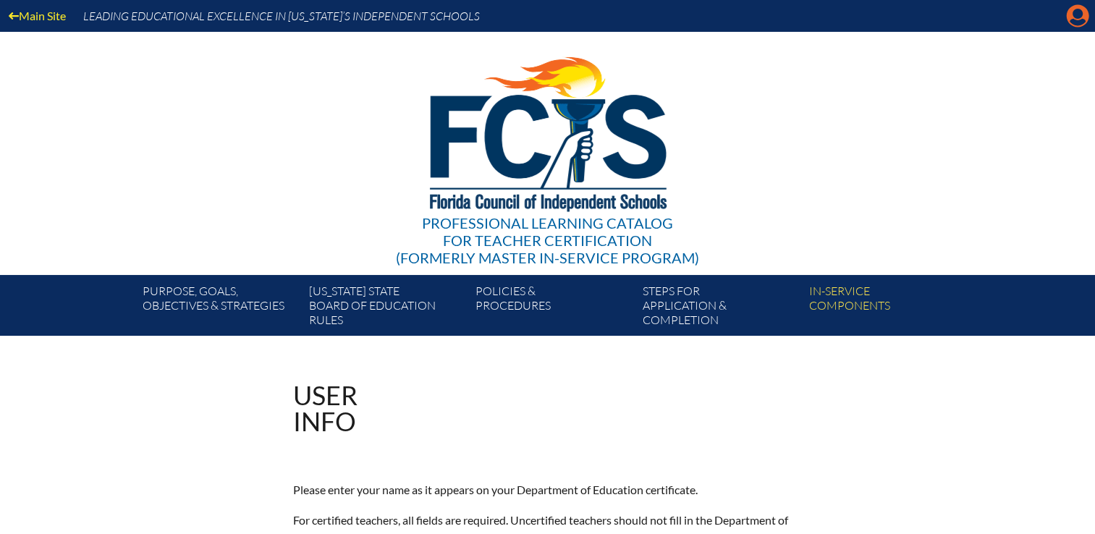
click at [1074, 10] on icon "Manage account" at bounding box center [1077, 15] width 23 height 23
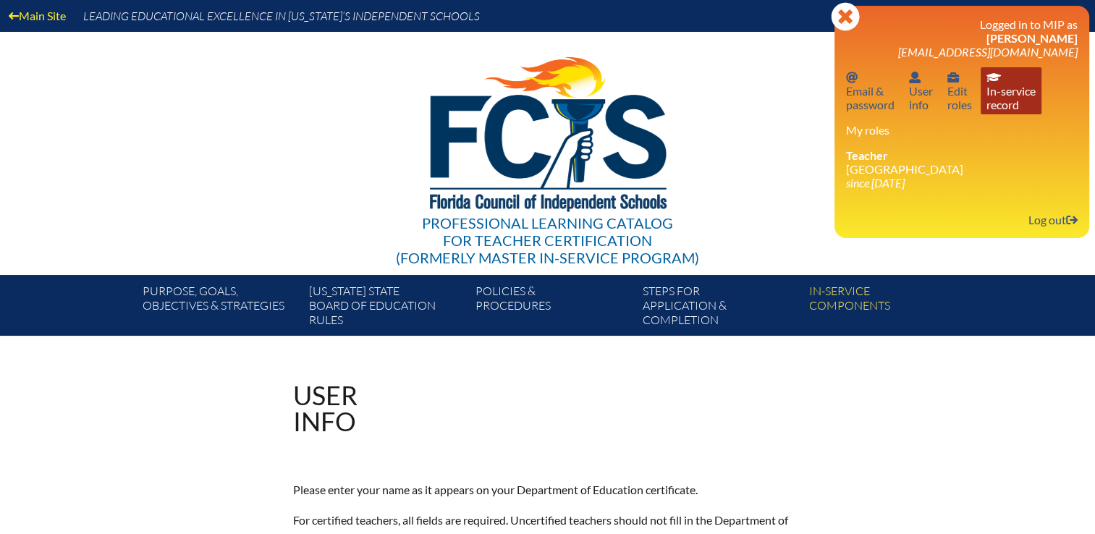
click at [1009, 91] on link "In-service record In-service record" at bounding box center [1010, 90] width 61 height 47
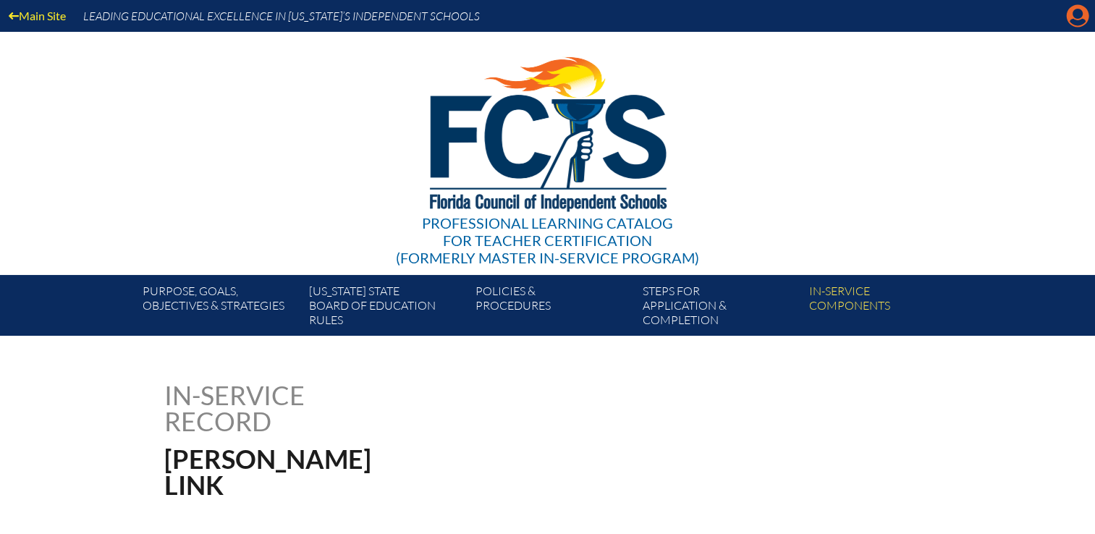
click at [1071, 17] on icon at bounding box center [1077, 16] width 22 height 22
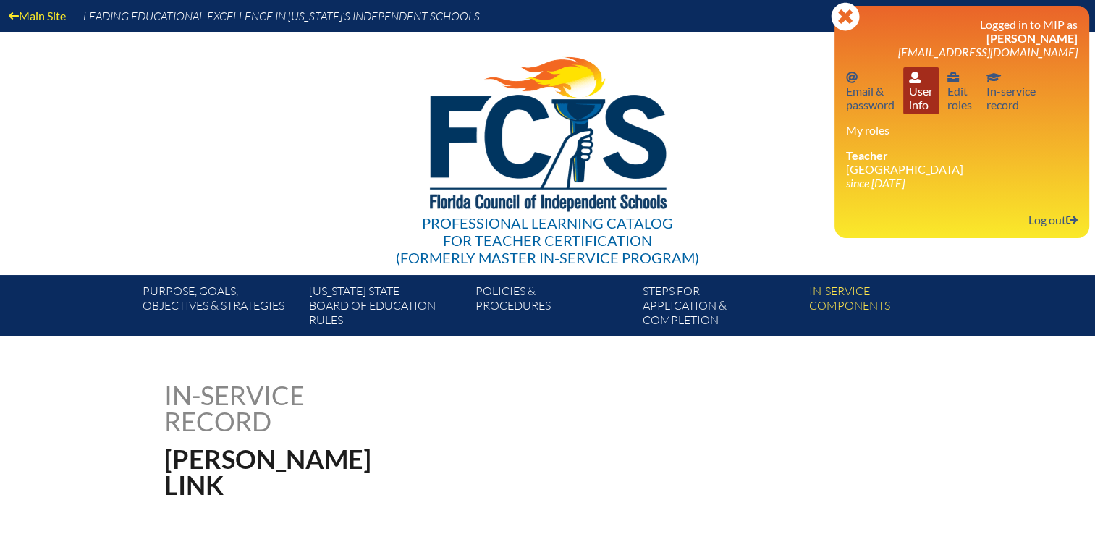
click at [929, 106] on link "User info User info" at bounding box center [920, 90] width 35 height 47
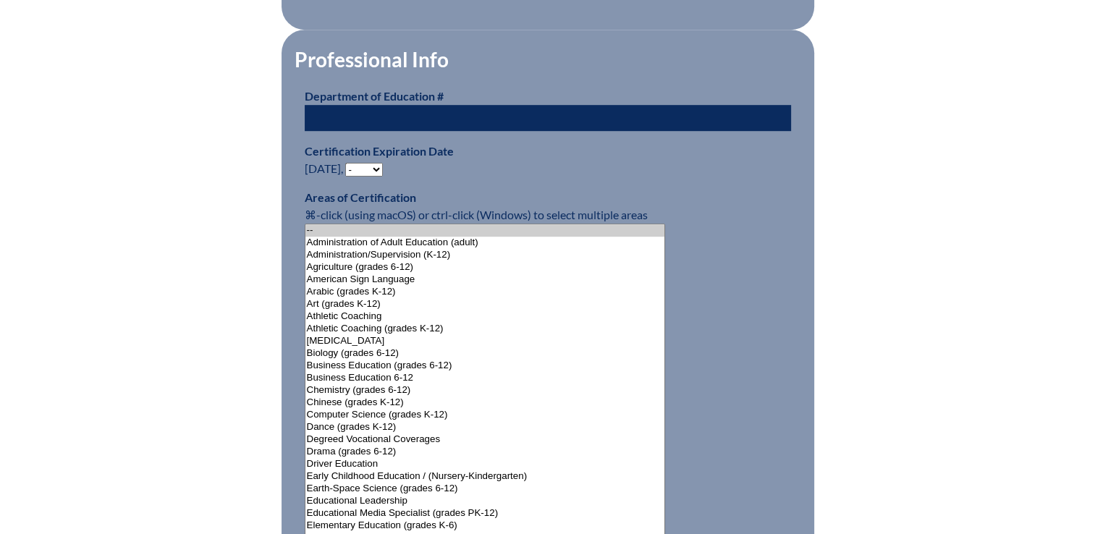
scroll to position [941, 0]
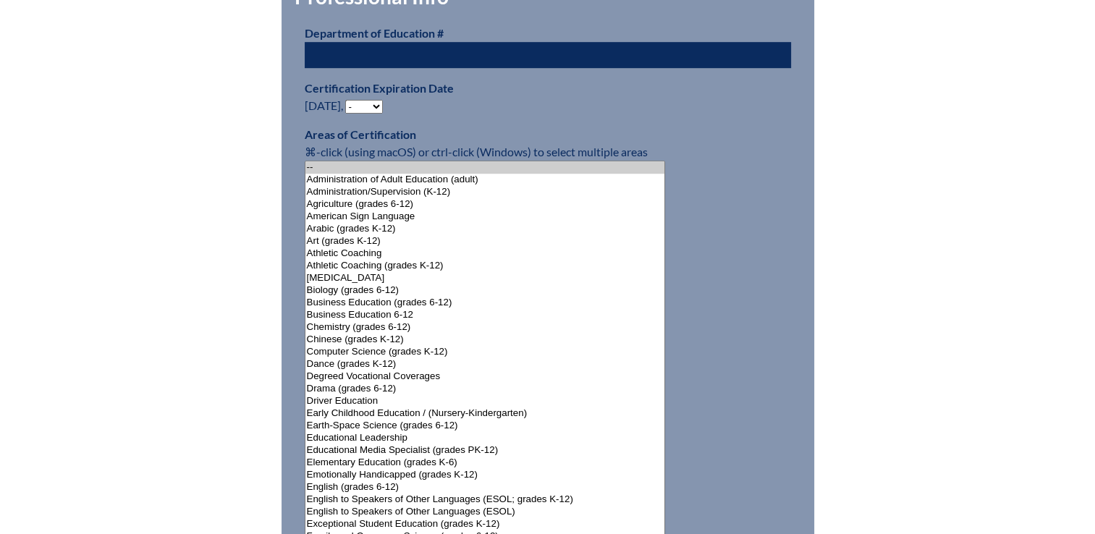
click at [370, 101] on select "- 2031 2030 2029 2028 2027 2026 2025 2024 2023 2022 2021 2020 2019 2018 2017 20…" at bounding box center [364, 107] width 38 height 14
select select "2028"
click at [348, 100] on select "- 2031 2030 2029 2028 2027 2026 2025 2024 2023 2022 2021 2020 2019 2018 2017 20…" at bounding box center [364, 107] width 38 height 14
click at [231, 203] on div "User Info Please enter your name as it appears on your Department of Education …" at bounding box center [547, 404] width 813 height 1927
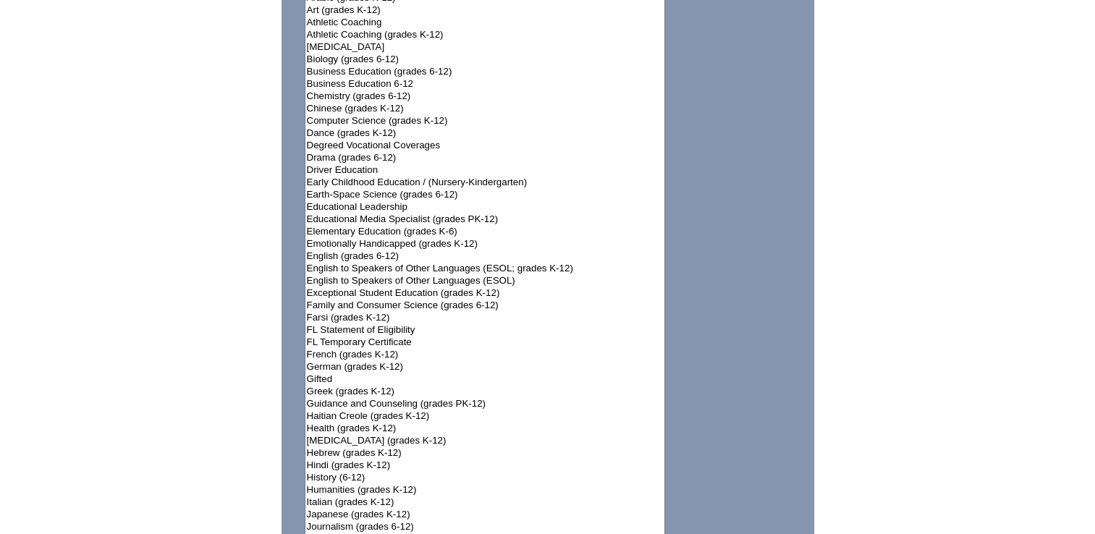
scroll to position [1375, 0]
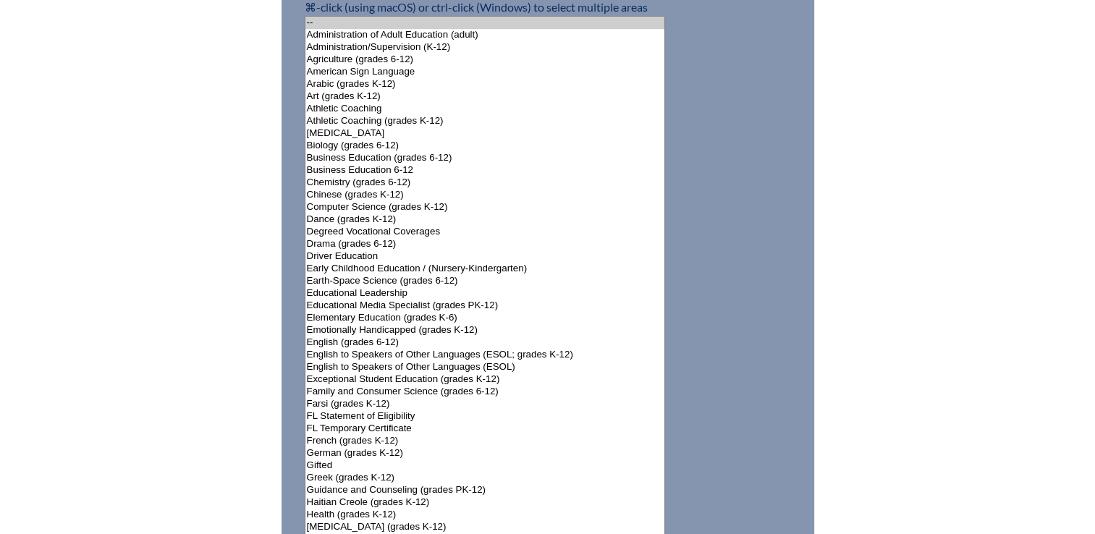
scroll to position [868, 0]
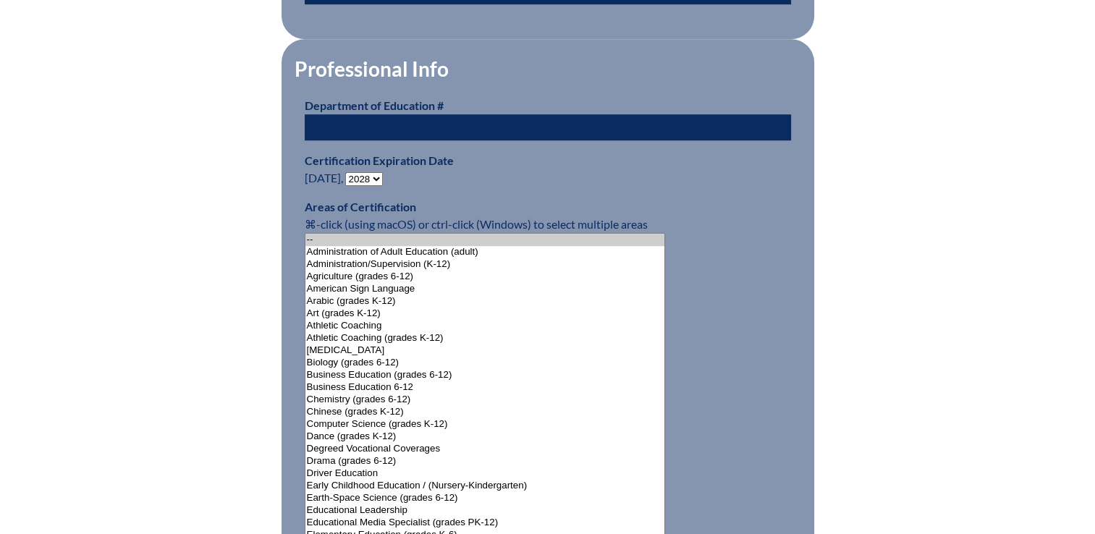
drag, startPoint x: 41, startPoint y: 329, endPoint x: 210, endPoint y: 377, distance: 175.9
click at [41, 329] on div "User Info Please enter your name as it appears on your Department of Education …" at bounding box center [547, 477] width 1095 height 1927
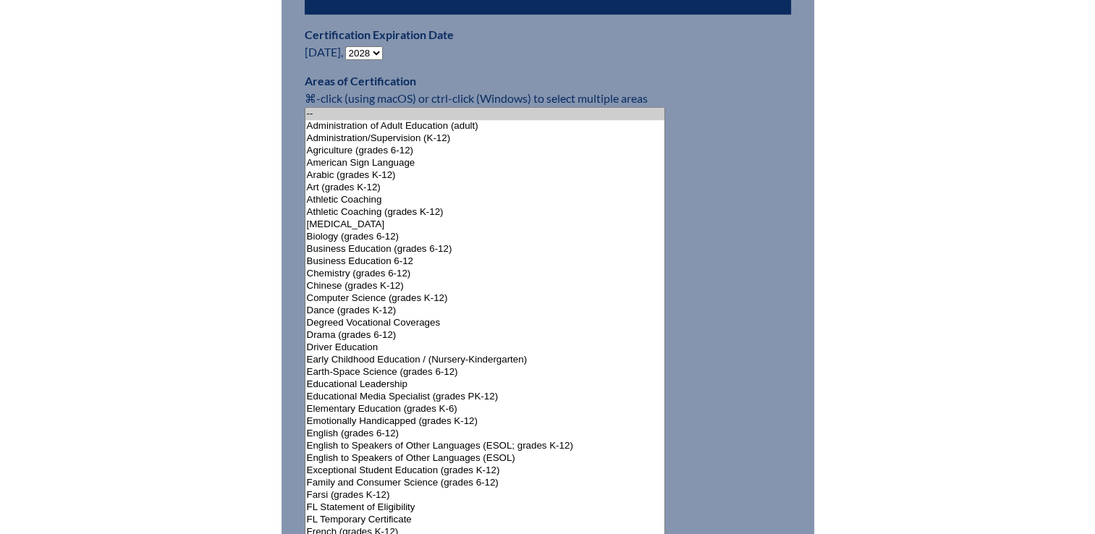
scroll to position [1085, 0]
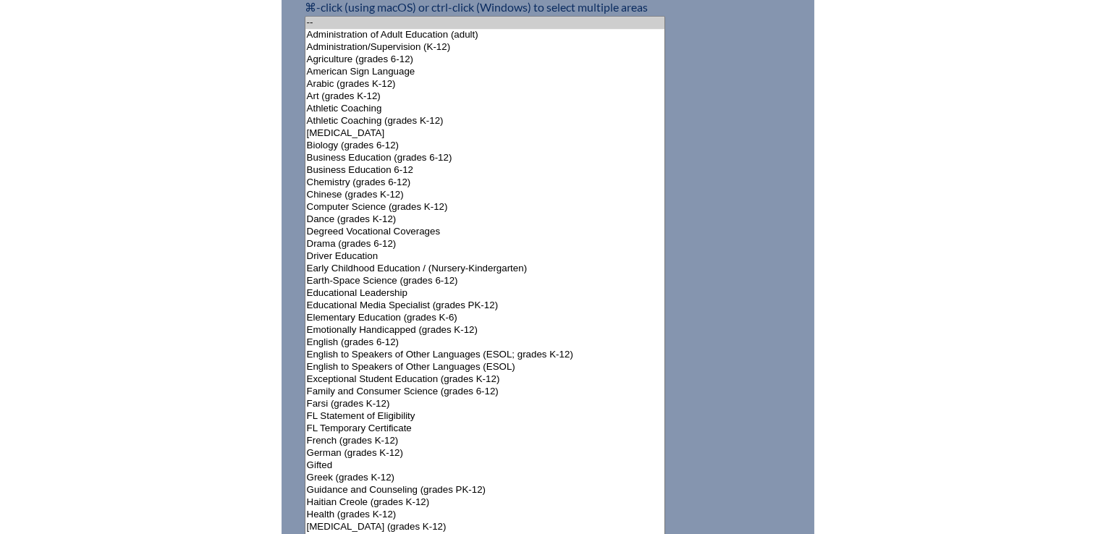
select select"]"] "15131"
click at [369, 310] on select"]"] "-- Administration of Adult Education (adult) Administration/Supervision (K-12) …" at bounding box center [485, 527] width 361 height 1022
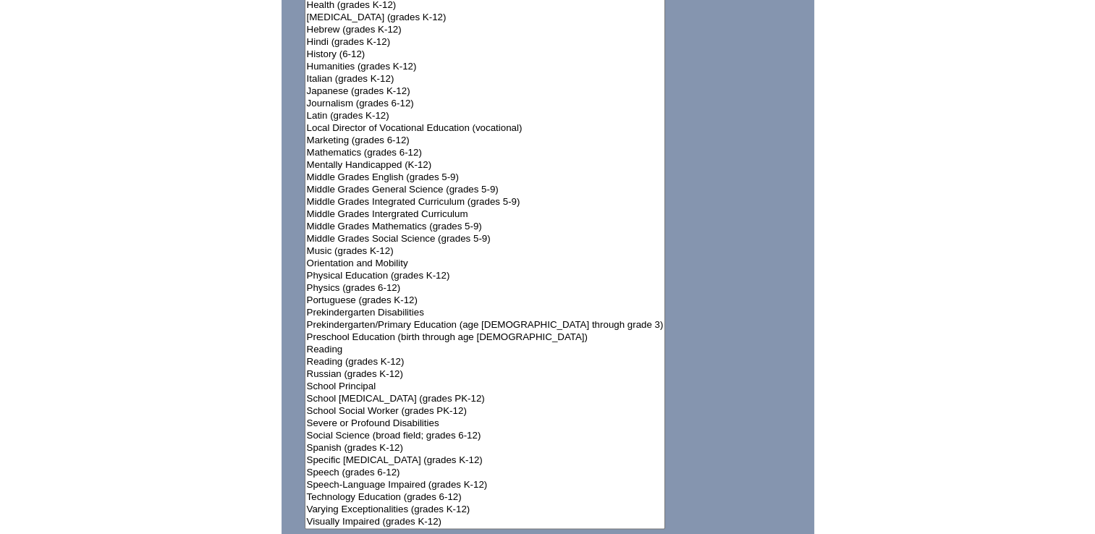
scroll to position [1820, 0]
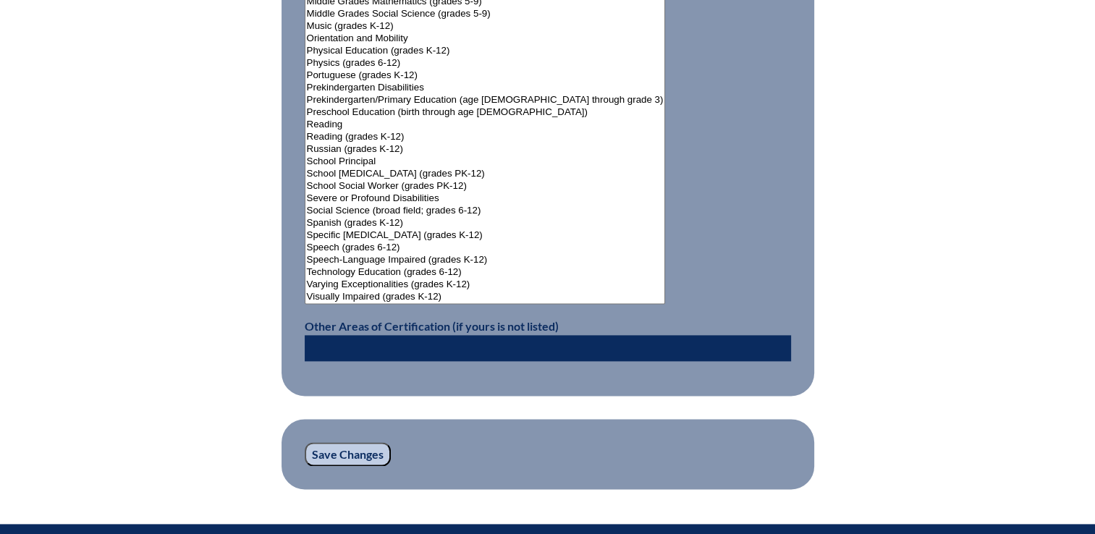
click at [382, 336] on input "text" at bounding box center [548, 348] width 486 height 26
paste input "General Science"
type input "General Science (5-9)"
click at [356, 451] on input "Save Changes" at bounding box center [348, 454] width 86 height 25
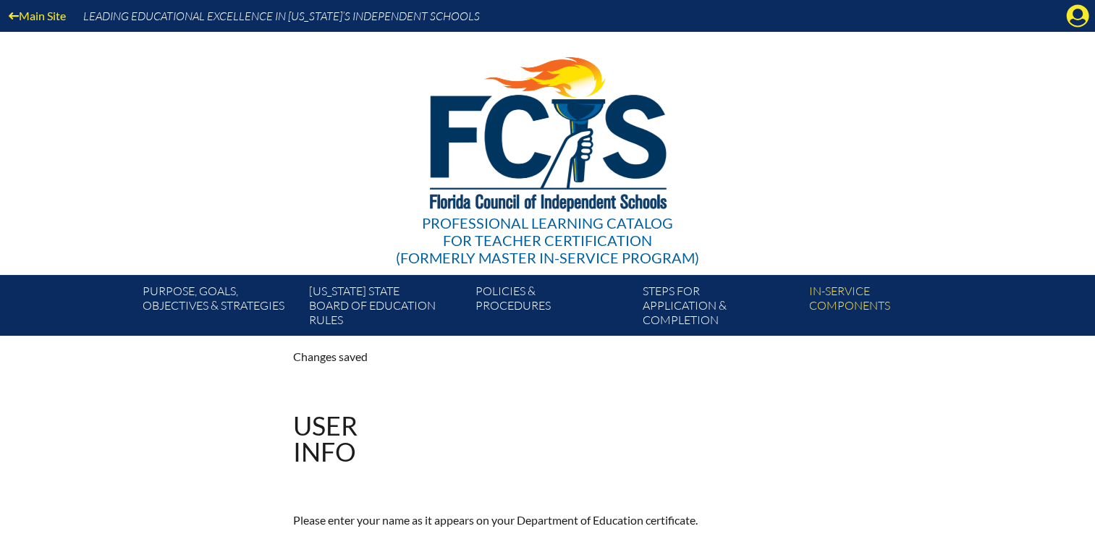
click at [54, 113] on div "Main Site Leading Educational Excellence in [US_STATE]’s Independent Schools Pr…" at bounding box center [547, 168] width 1095 height 336
click at [151, 195] on div "Professional Learning Catalog for Teacher Certification (formerly Master In-ser…" at bounding box center [548, 153] width 880 height 243
drag, startPoint x: 1079, startPoint y: 22, endPoint x: 1076, endPoint y: 30, distance: 8.7
click at [1079, 22] on icon "Manage account" at bounding box center [1077, 15] width 23 height 23
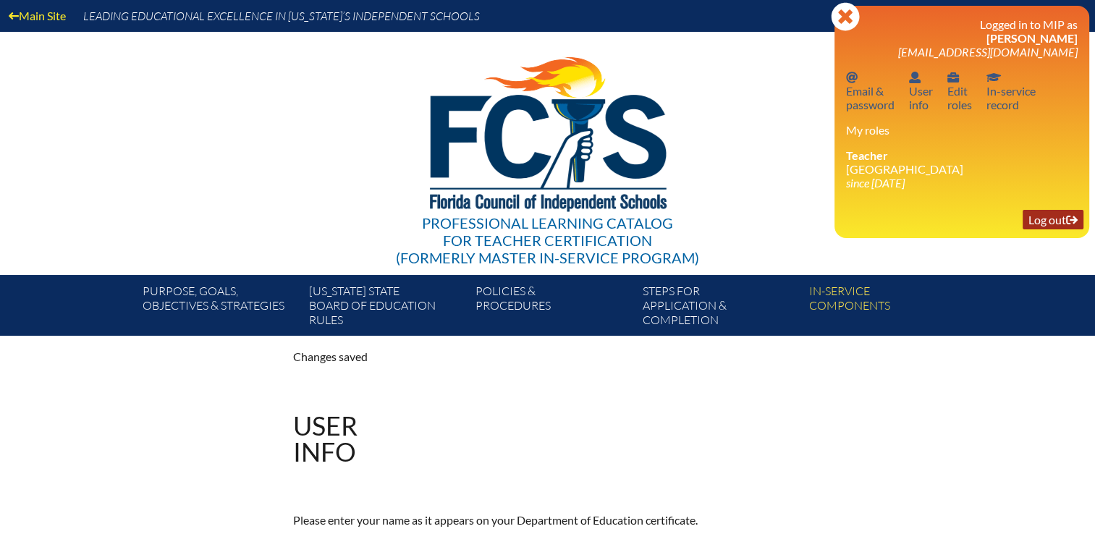
click at [1036, 227] on link "Log out Log out" at bounding box center [1052, 220] width 61 height 20
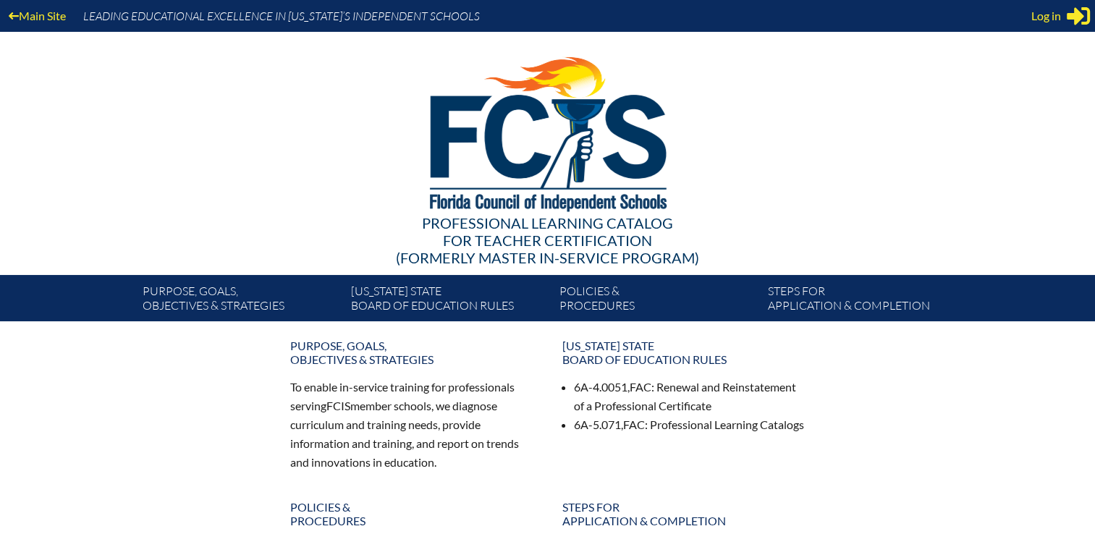
type input "[EMAIL_ADDRESS][DOMAIN_NAME]"
click at [1055, 27] on div "Main Site Leading Educational Excellence in [US_STATE]’s Independent Schools" at bounding box center [547, 16] width 1095 height 32
click at [1053, 19] on span "Log in" at bounding box center [1046, 15] width 30 height 17
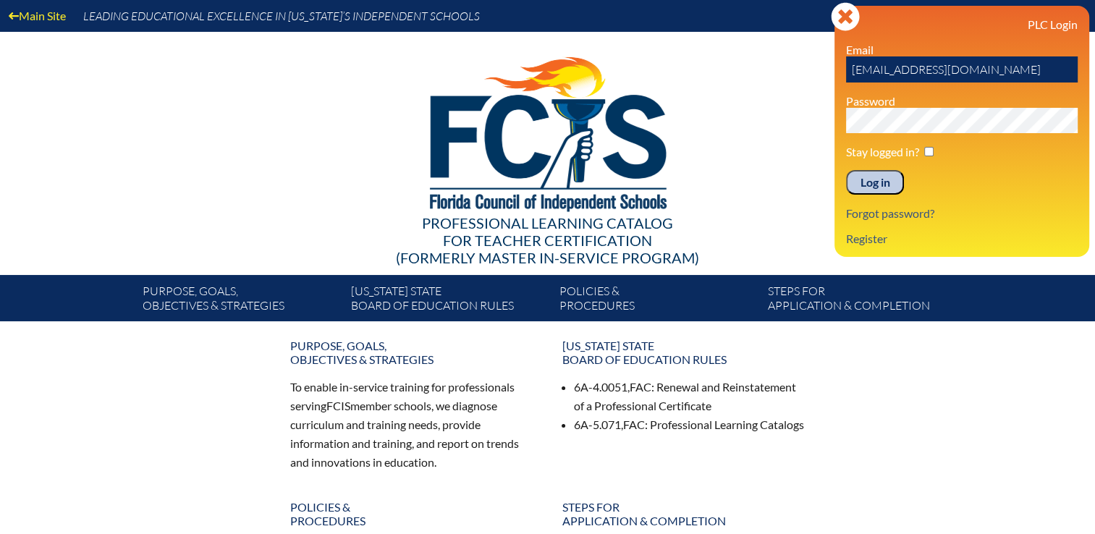
click at [881, 184] on input "Log in" at bounding box center [875, 182] width 58 height 25
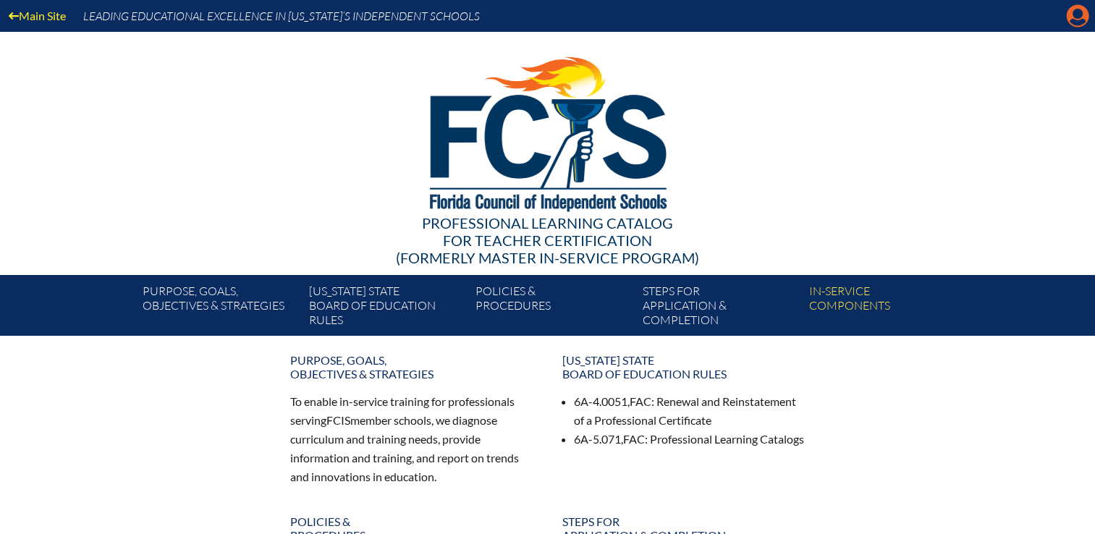
click at [1075, 21] on icon "Manage Account" at bounding box center [1077, 15] width 23 height 23
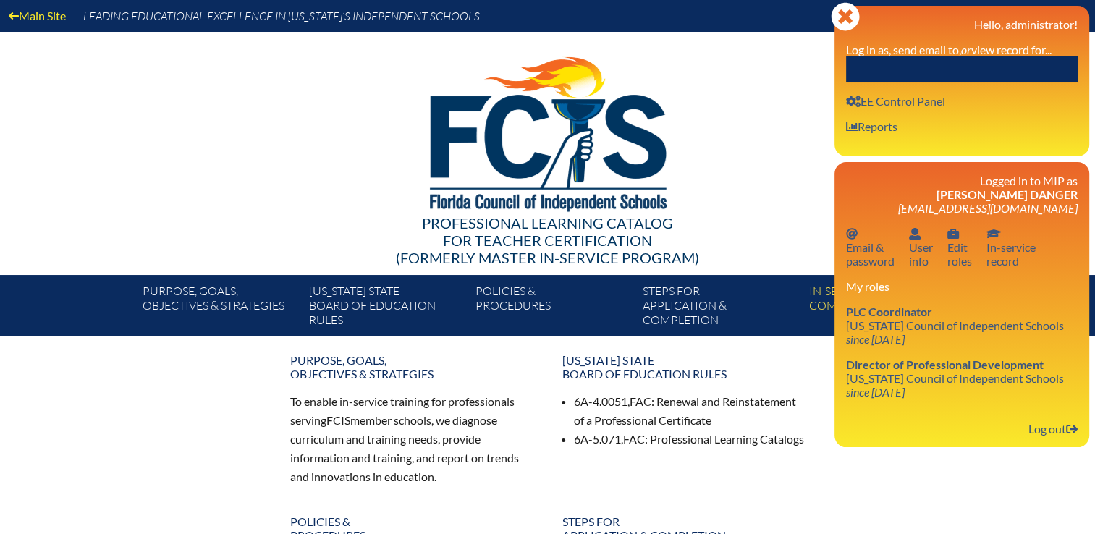
click at [993, 68] on input "text" at bounding box center [962, 69] width 232 height 26
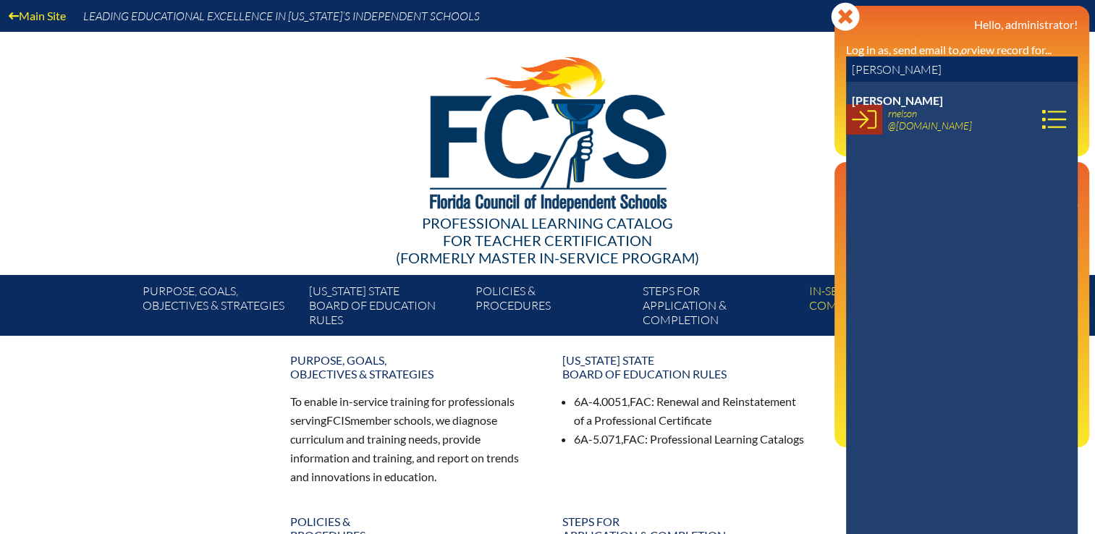
type input "robin nelson"
click at [862, 118] on icon at bounding box center [864, 119] width 25 height 25
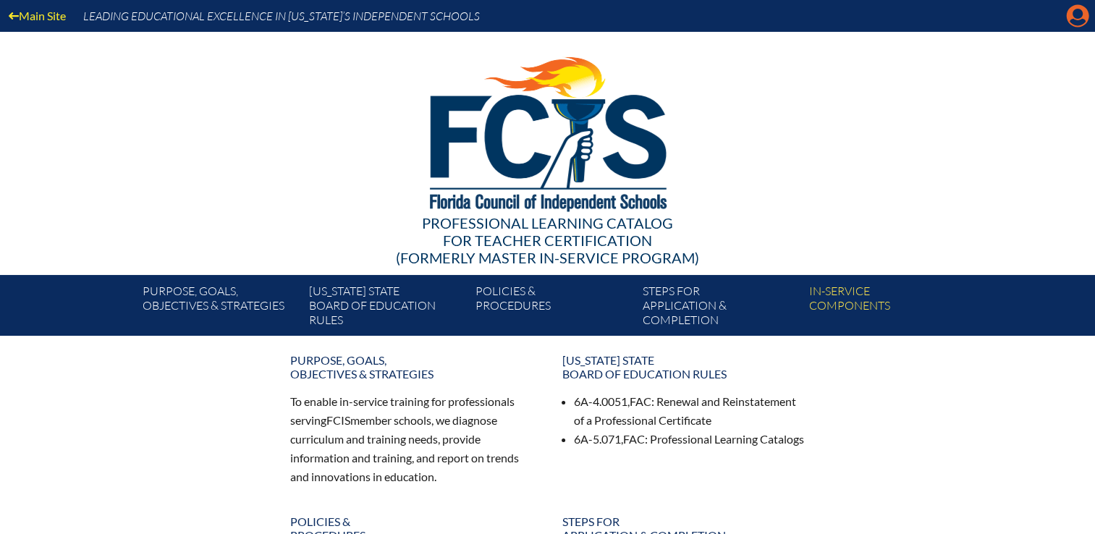
click at [1080, 18] on icon at bounding box center [1077, 16] width 22 height 22
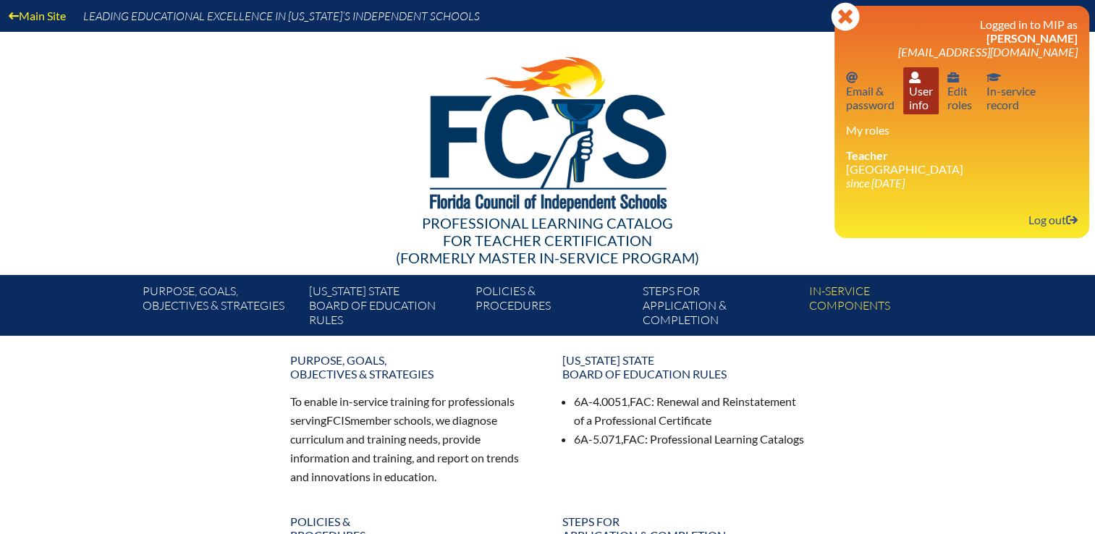
click at [927, 106] on link "User info User info" at bounding box center [920, 90] width 35 height 47
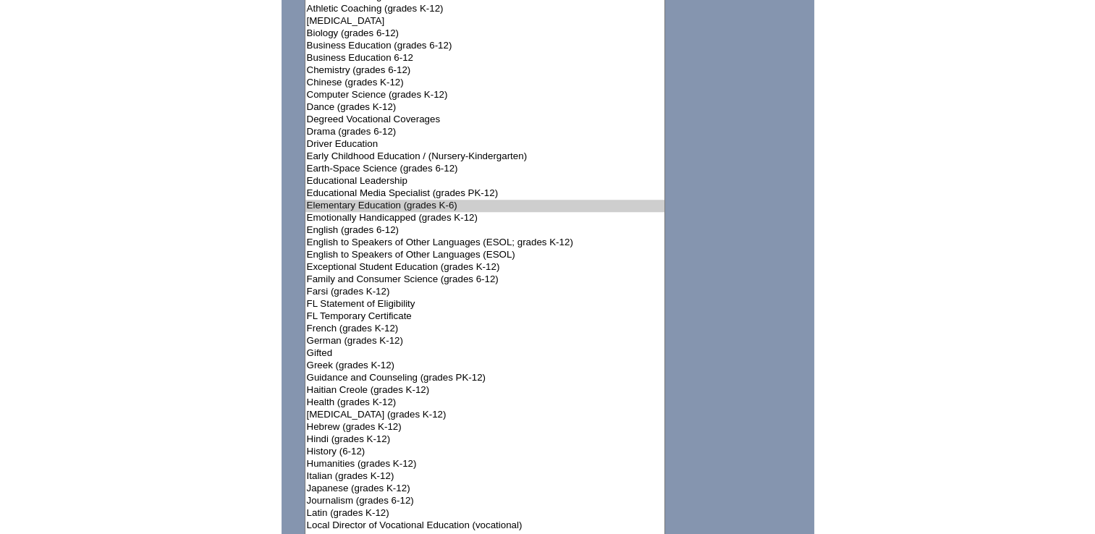
scroll to position [1302, 0]
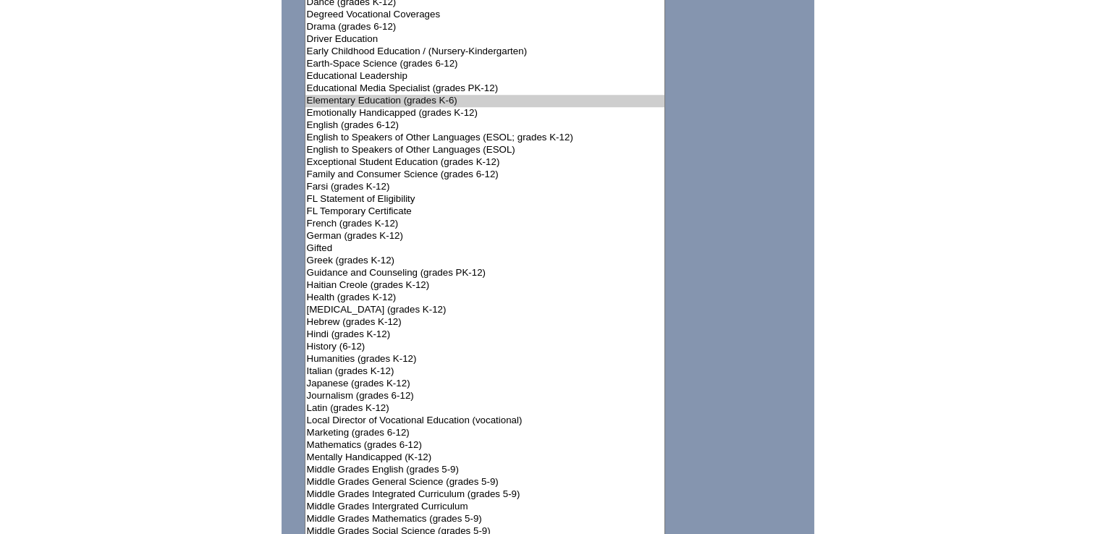
drag, startPoint x: 103, startPoint y: 177, endPoint x: 282, endPoint y: 179, distance: 178.7
click at [101, 177] on div "User Info Please enter your name as it appears on your Department of Education …" at bounding box center [547, 43] width 1095 height 1927
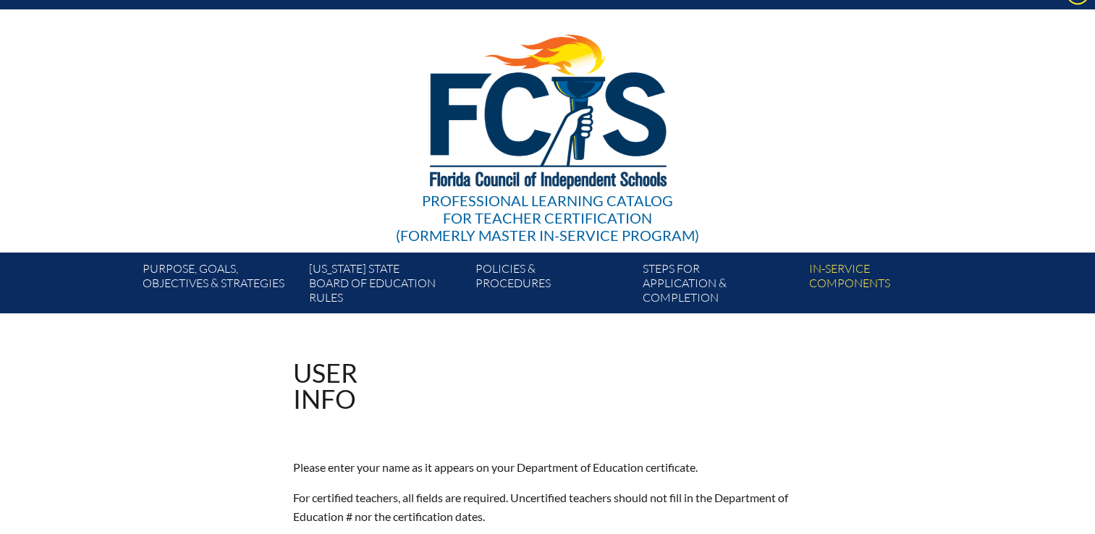
scroll to position [0, 0]
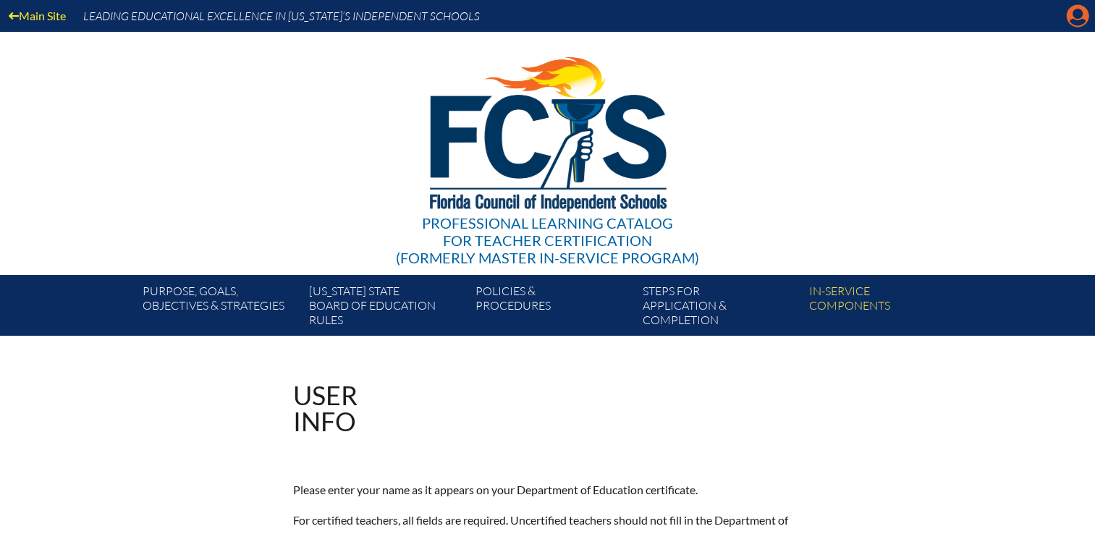
click at [1078, 13] on icon "Manage account" at bounding box center [1077, 15] width 23 height 23
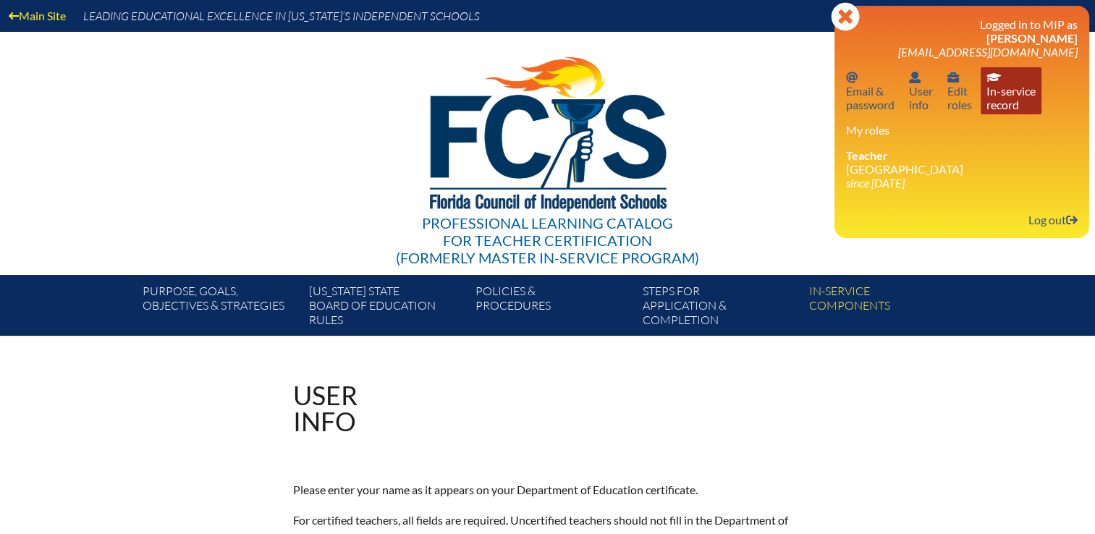
click at [1012, 96] on link "In-service record In-service record" at bounding box center [1010, 90] width 61 height 47
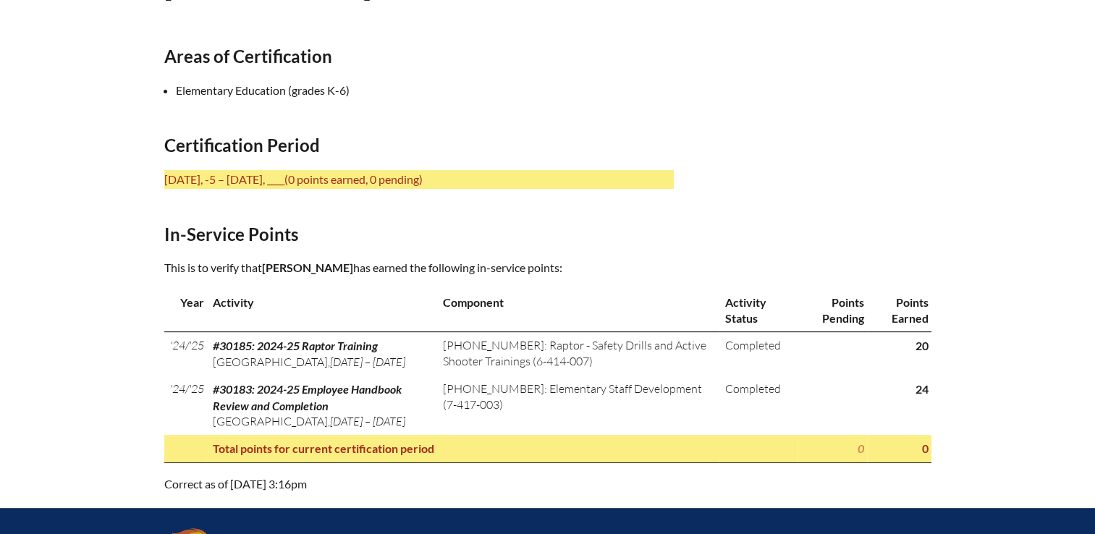
scroll to position [506, 0]
